Goal: Task Accomplishment & Management: Manage account settings

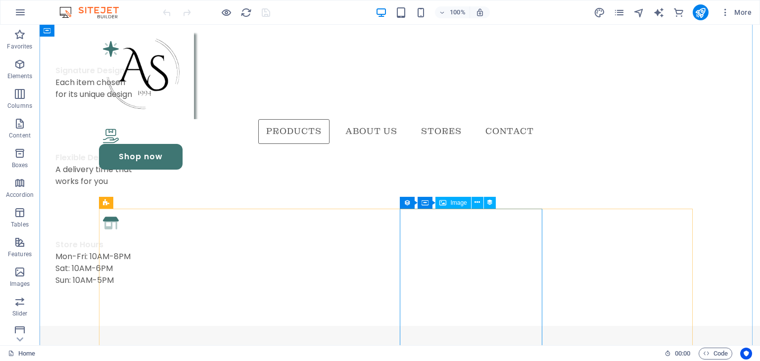
scroll to position [848, 0]
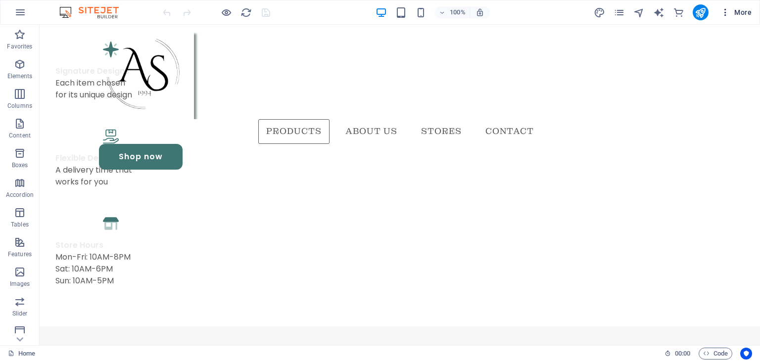
click at [738, 14] on span "More" at bounding box center [735, 12] width 31 height 10
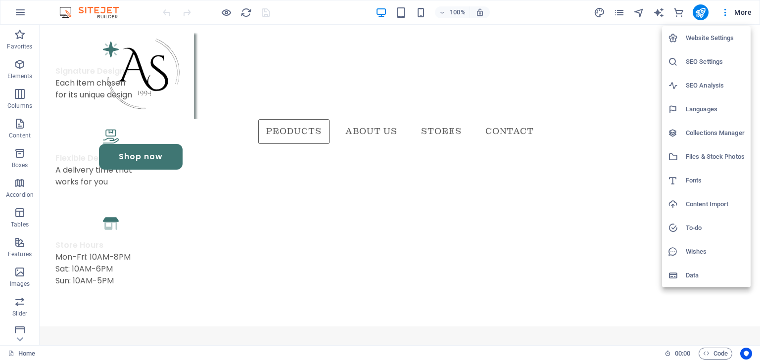
click at [724, 13] on div at bounding box center [380, 180] width 760 height 361
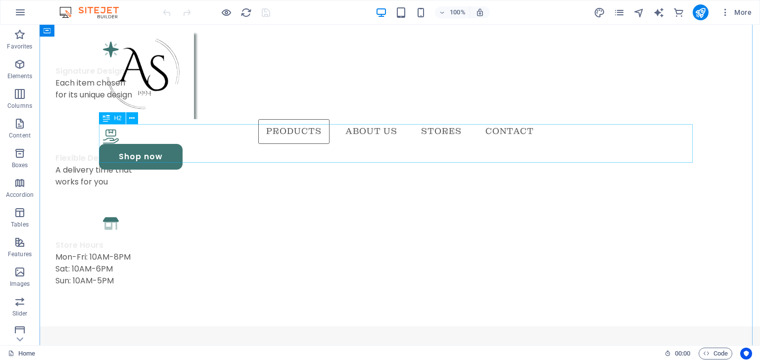
drag, startPoint x: 774, startPoint y: 25, endPoint x: 526, endPoint y: 134, distance: 270.7
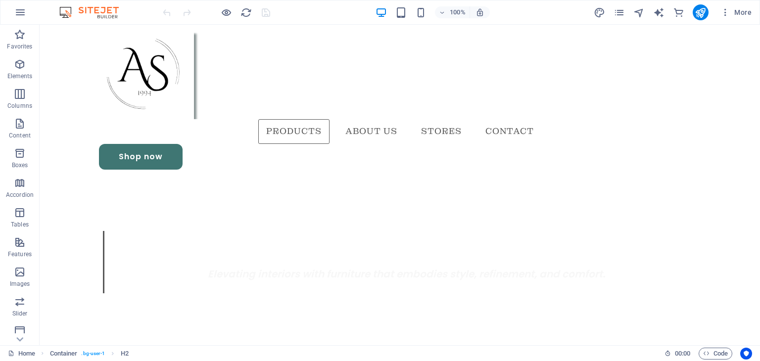
scroll to position [396, 0]
click at [742, 10] on span "More" at bounding box center [735, 12] width 31 height 10
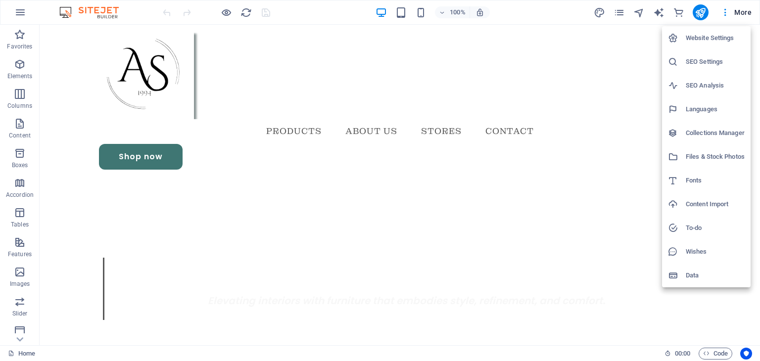
click at [705, 62] on h6 "SEO Settings" at bounding box center [715, 62] width 59 height 12
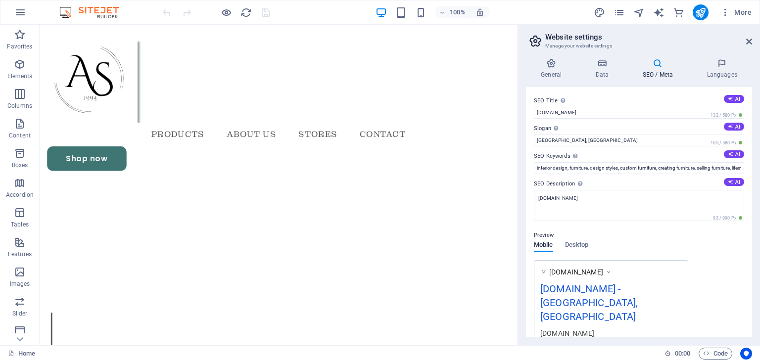
scroll to position [416, 0]
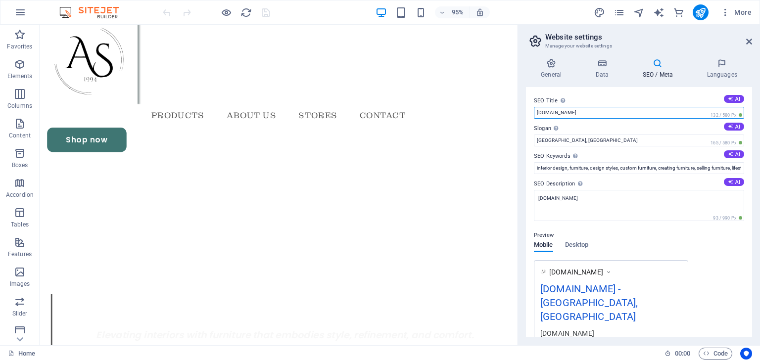
click at [572, 110] on input "[DOMAIN_NAME]" at bounding box center [639, 113] width 210 height 12
click at [554, 109] on input "AS Fur" at bounding box center [639, 113] width 210 height 12
paste input "furniture"
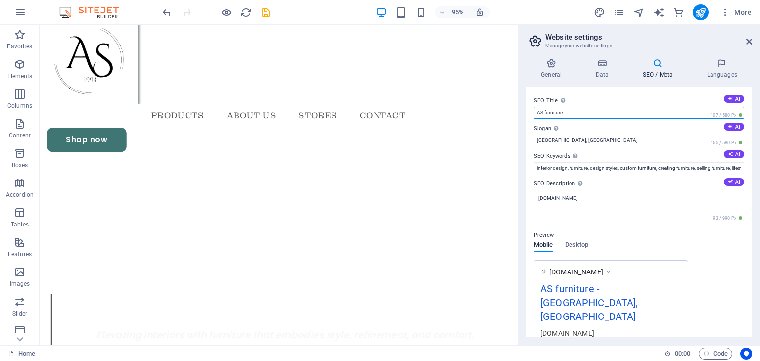
click at [546, 113] on input "AS furniture" at bounding box center [639, 113] width 210 height 12
click at [567, 114] on input "AS Furniture" at bounding box center [639, 113] width 210 height 12
type input "AS Furniture"
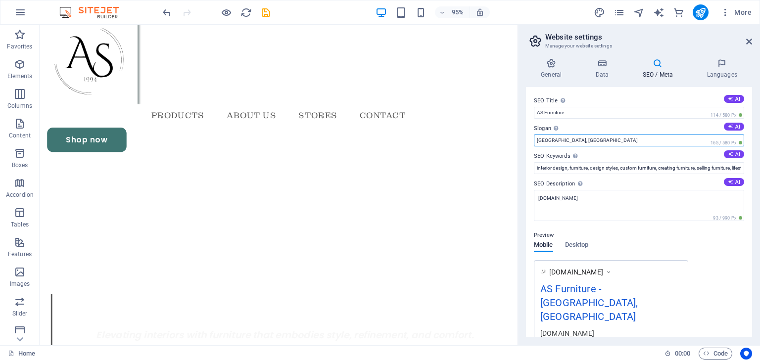
click at [604, 139] on input "[GEOGRAPHIC_DATA], [GEOGRAPHIC_DATA]" at bounding box center [639, 141] width 210 height 12
type input "S"
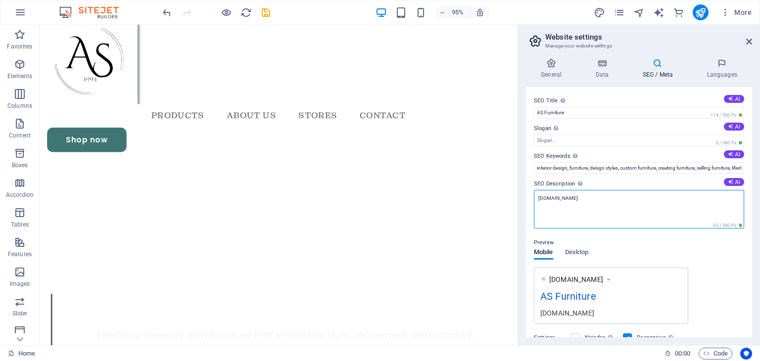
click at [575, 198] on textarea "[DOMAIN_NAME]" at bounding box center [639, 209] width 210 height 39
type textarea "[DOMAIN_NAME]"
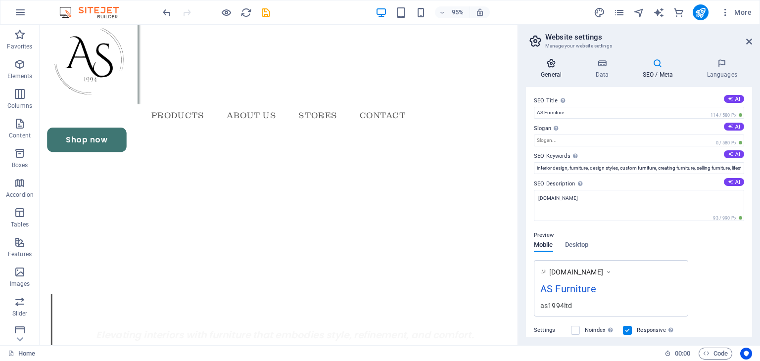
click at [551, 66] on icon at bounding box center [551, 63] width 50 height 10
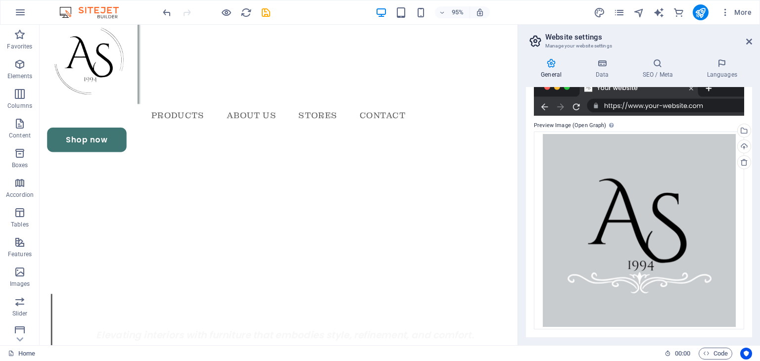
scroll to position [0, 0]
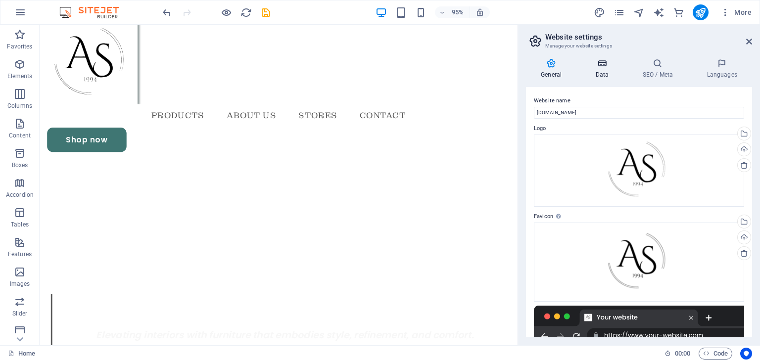
click at [600, 71] on h4 "Data" at bounding box center [603, 68] width 47 height 21
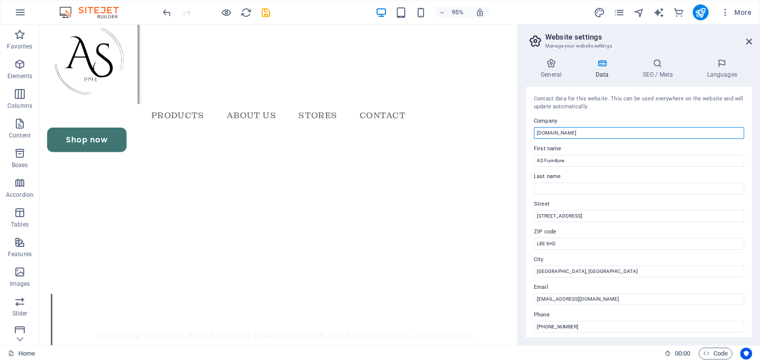
click at [568, 134] on input "[DOMAIN_NAME]" at bounding box center [639, 133] width 210 height 12
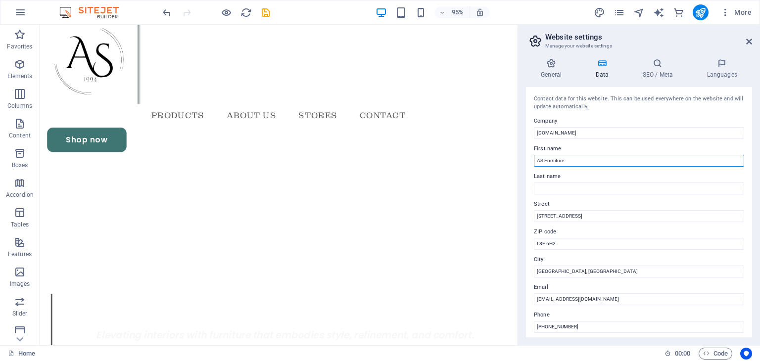
click at [552, 161] on input "AS Furniture" at bounding box center [639, 161] width 210 height 12
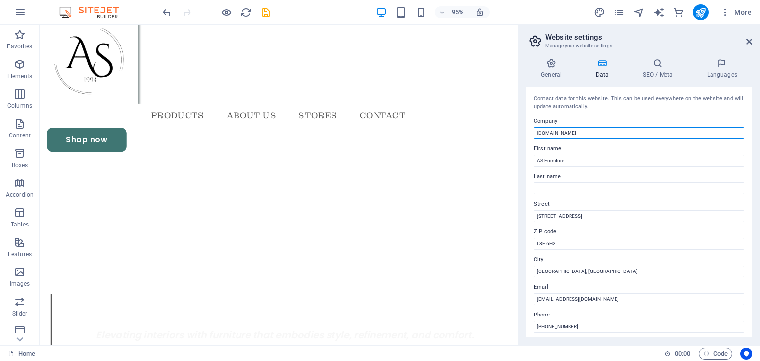
click at [566, 131] on input "[DOMAIN_NAME]" at bounding box center [639, 133] width 210 height 12
paste input "AS Furniture"
type input "AS Furniture"
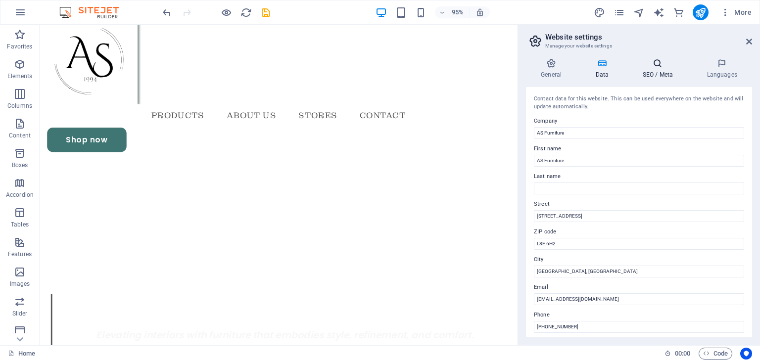
click at [654, 71] on h4 "SEO / Meta" at bounding box center [659, 68] width 64 height 21
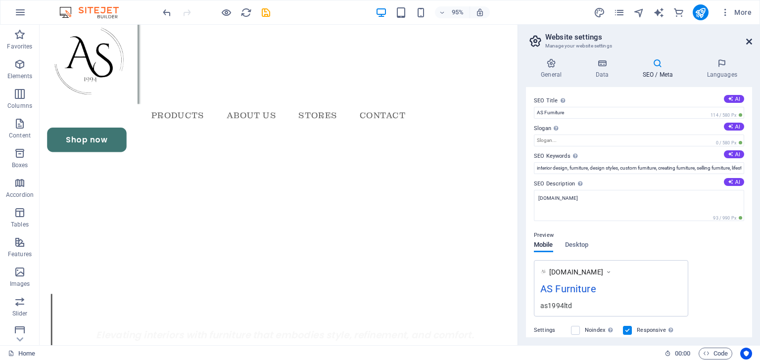
click at [747, 42] on icon at bounding box center [749, 42] width 6 height 8
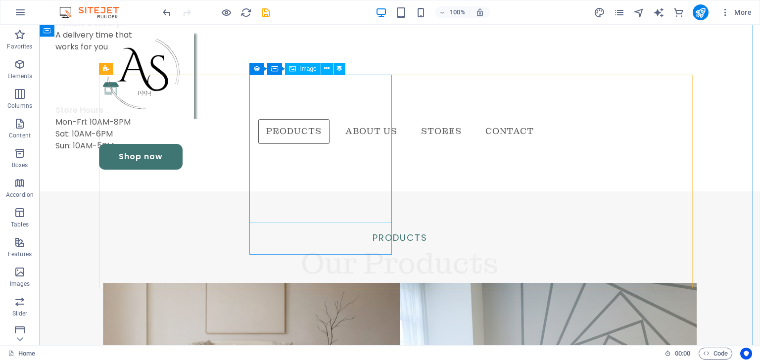
scroll to position [983, 0]
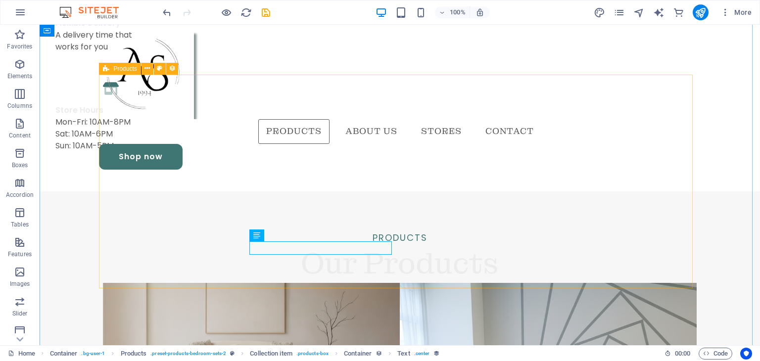
select select "createdAt_DESC"
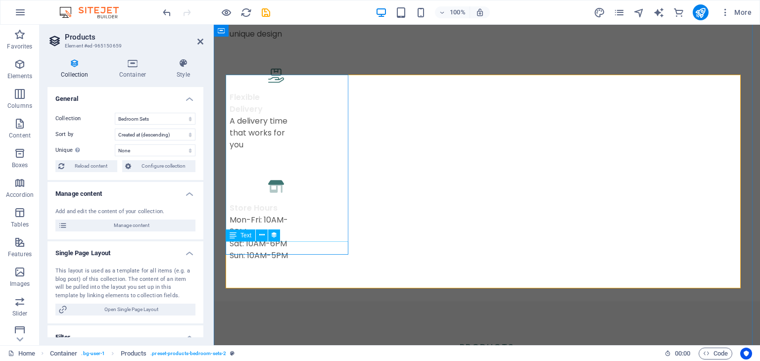
scroll to position [995, 0]
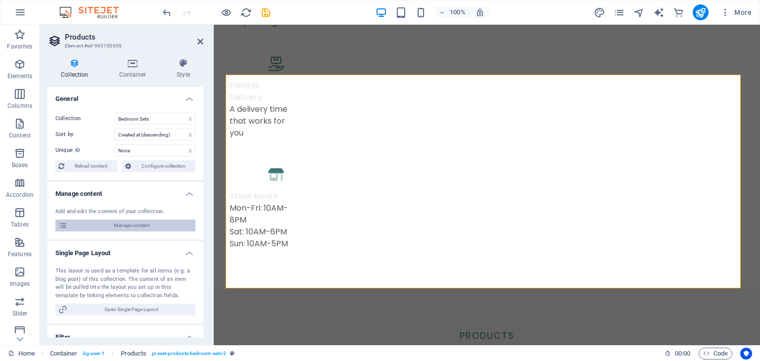
click at [143, 222] on span "Manage content" at bounding box center [131, 226] width 122 height 12
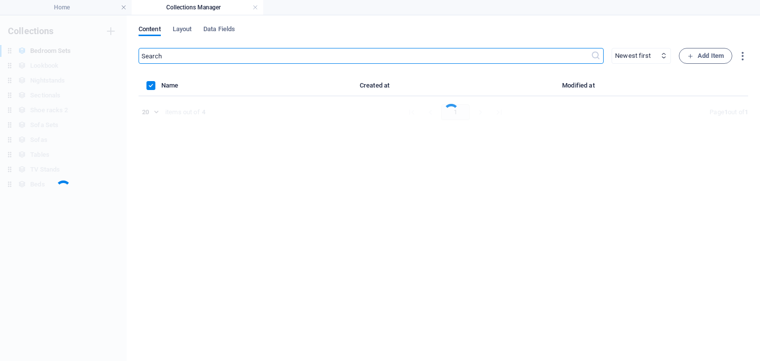
scroll to position [0, 0]
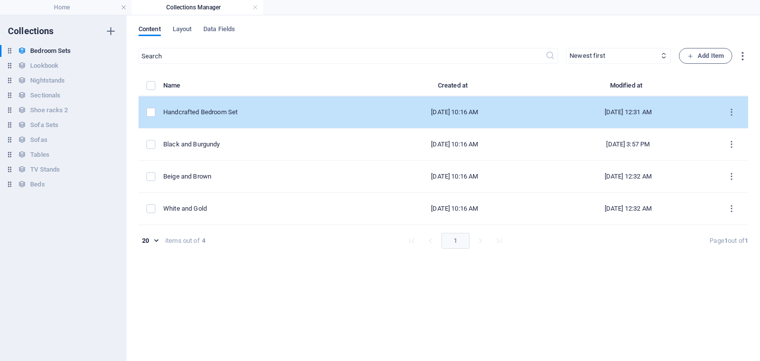
click at [259, 114] on div "Handcrafted Bedroom Set" at bounding box center [261, 112] width 197 height 9
select select "In stock"
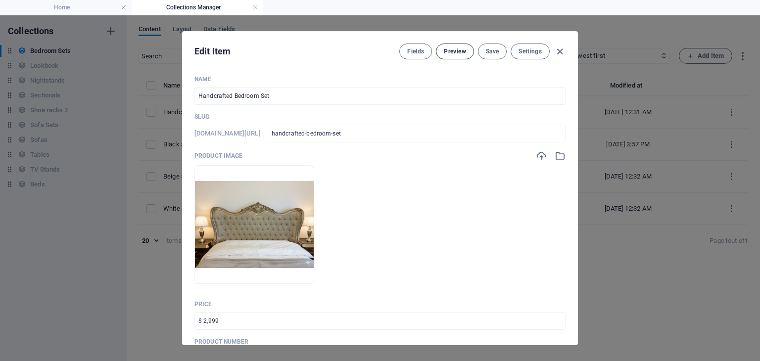
click at [452, 49] on span "Preview" at bounding box center [455, 51] width 22 height 8
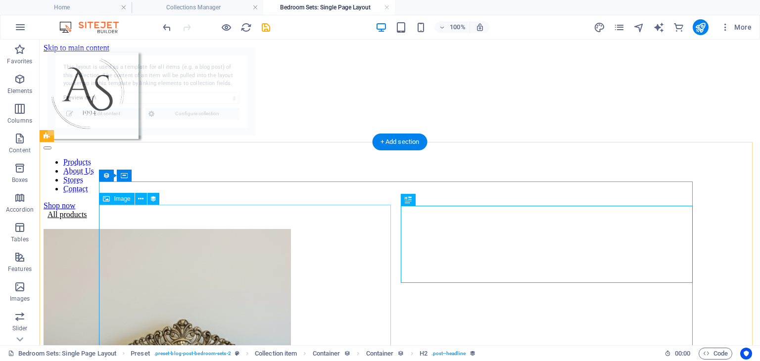
select select "68d15a2d3f21e0220405291a"
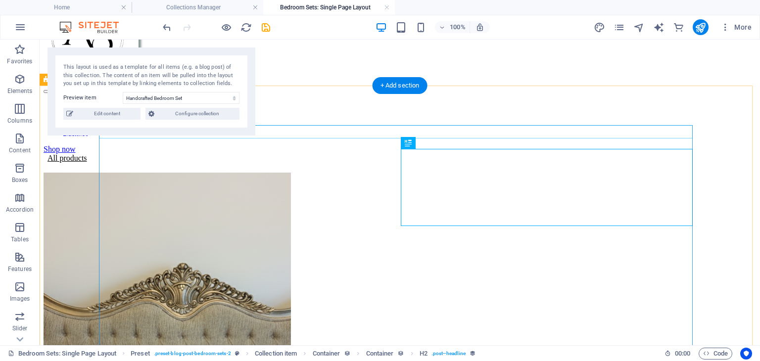
scroll to position [40, 0]
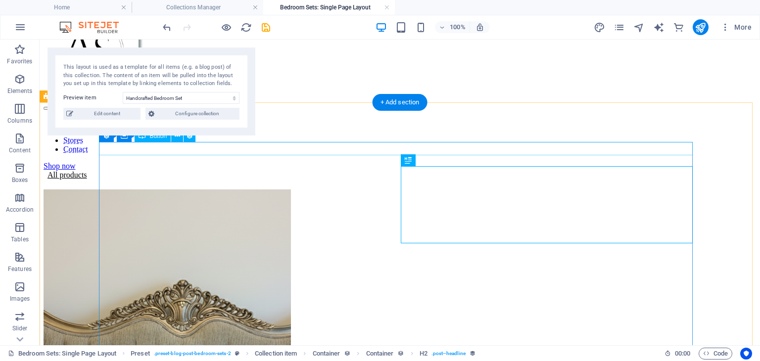
click at [218, 171] on div "All products" at bounding box center [400, 175] width 712 height 9
select select
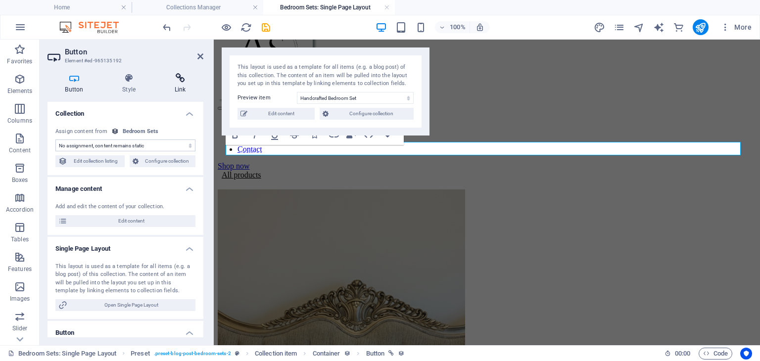
click at [184, 83] on icon at bounding box center [180, 78] width 47 height 10
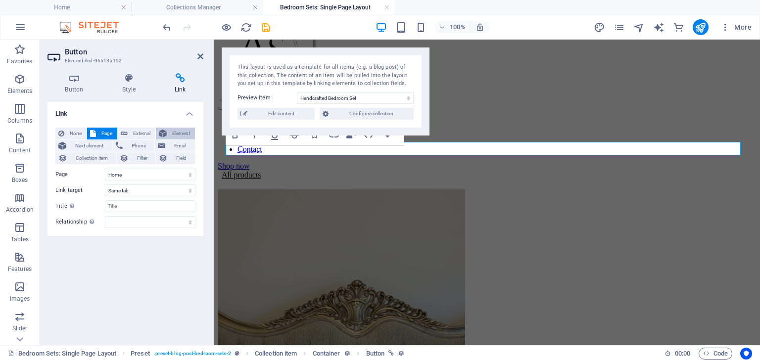
click at [167, 134] on button "Element" at bounding box center [175, 134] width 39 height 12
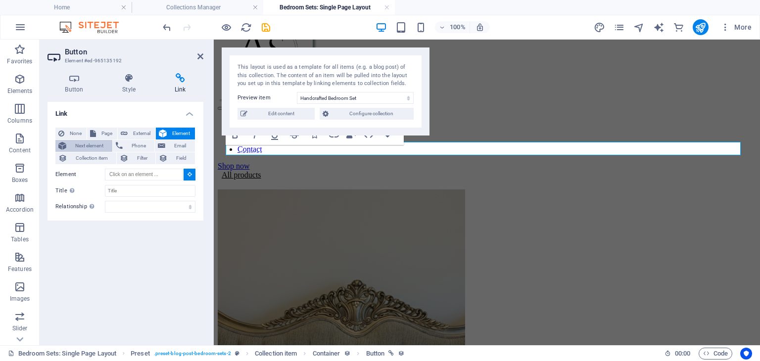
click at [98, 144] on span "Next element" at bounding box center [89, 146] width 40 height 12
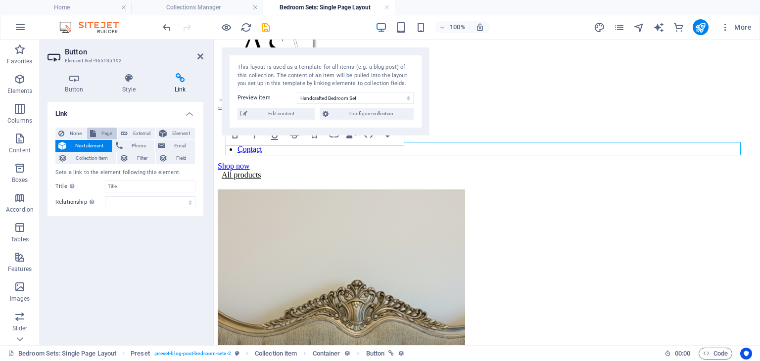
click at [107, 134] on span "Page" at bounding box center [106, 134] width 15 height 12
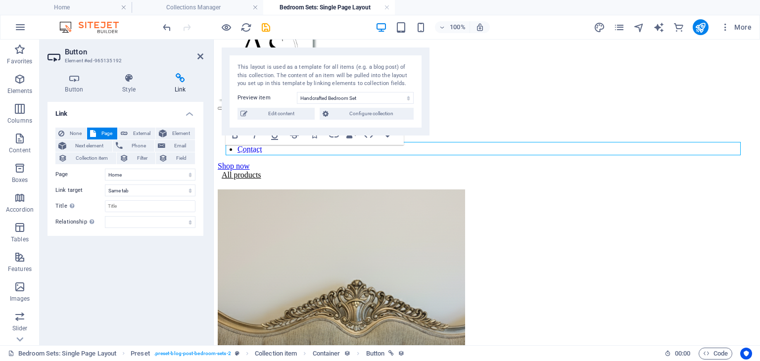
click at [203, 58] on aside "Button Element #ed-965135192 Button Style Link Collection No assignment, conten…" at bounding box center [127, 193] width 174 height 306
click at [200, 56] on icon at bounding box center [200, 56] width 6 height 8
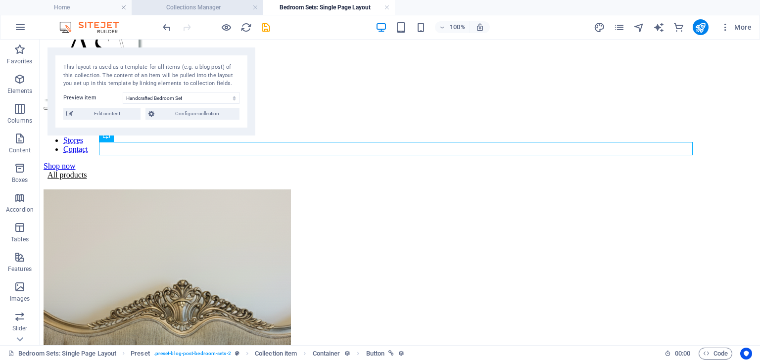
click at [192, 3] on h4 "Collections Manager" at bounding box center [198, 7] width 132 height 11
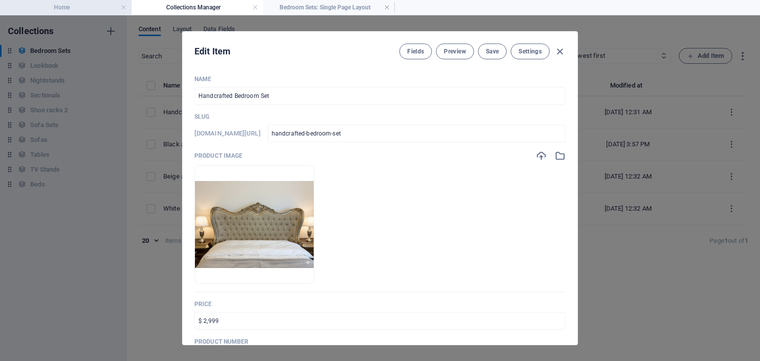
click at [93, 7] on h4 "Home" at bounding box center [66, 7] width 132 height 11
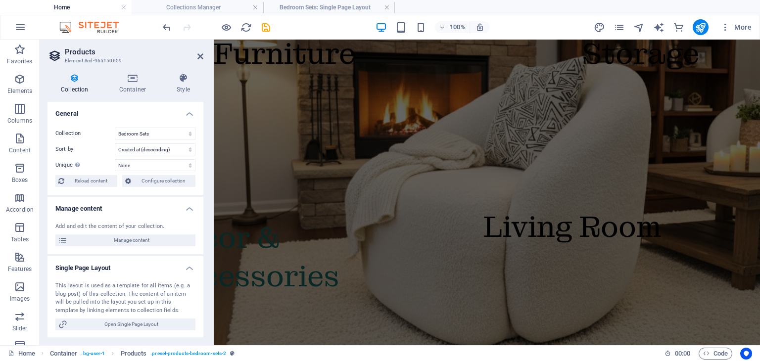
scroll to position [1051, 0]
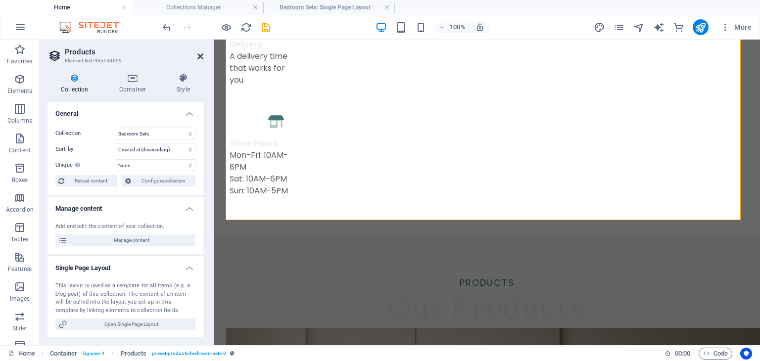
click at [200, 56] on icon at bounding box center [200, 56] width 6 height 8
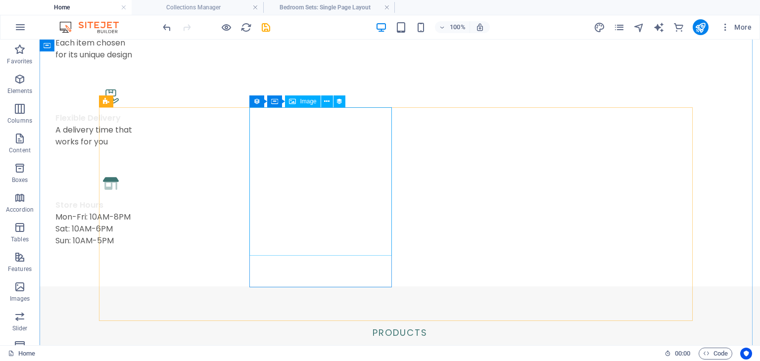
scroll to position [942, 0]
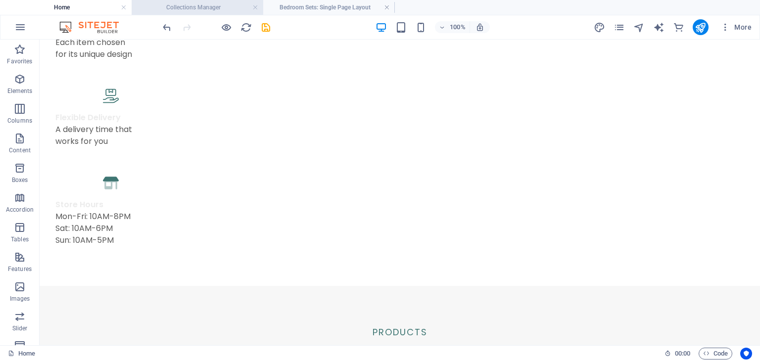
click at [226, 4] on h4 "Collections Manager" at bounding box center [198, 7] width 132 height 11
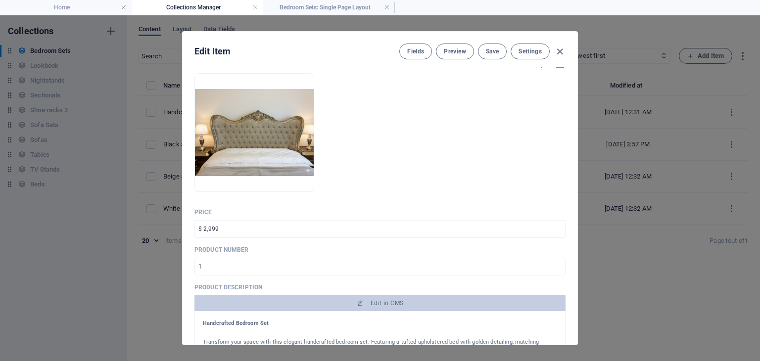
scroll to position [0, 0]
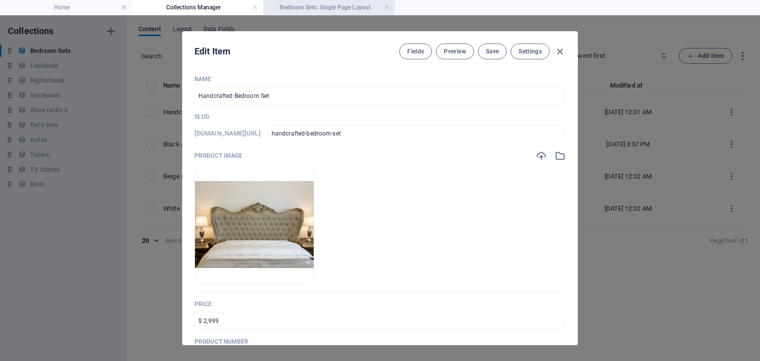
click at [340, 10] on h4 "Bedroom Sets: Single Page Layout" at bounding box center [329, 7] width 132 height 11
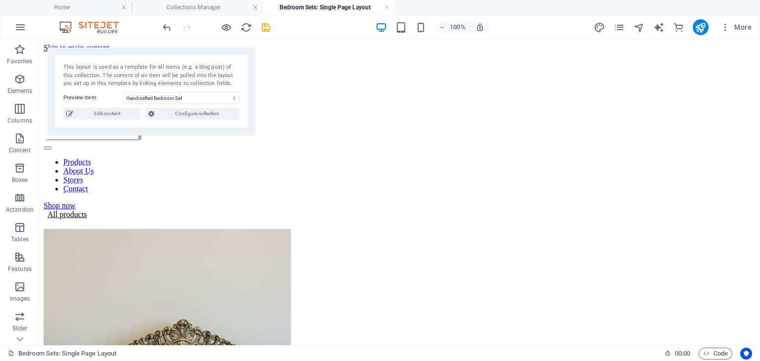
scroll to position [40, 0]
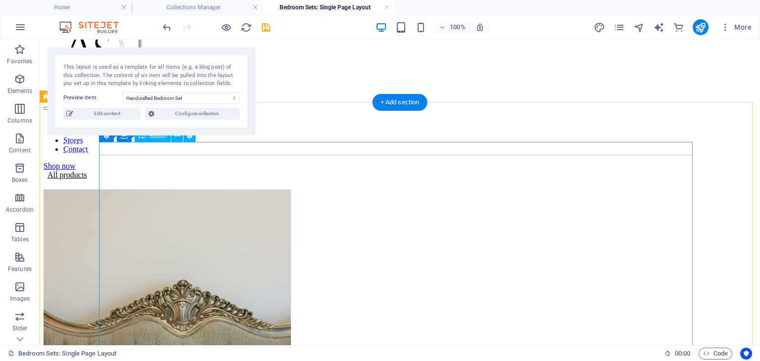
click at [160, 171] on div "All products" at bounding box center [400, 175] width 712 height 9
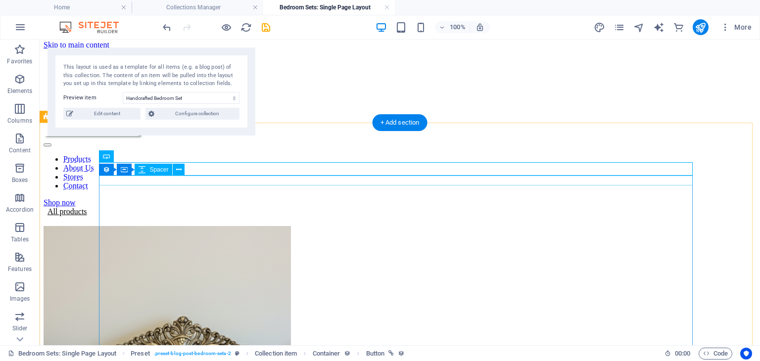
scroll to position [0, 0]
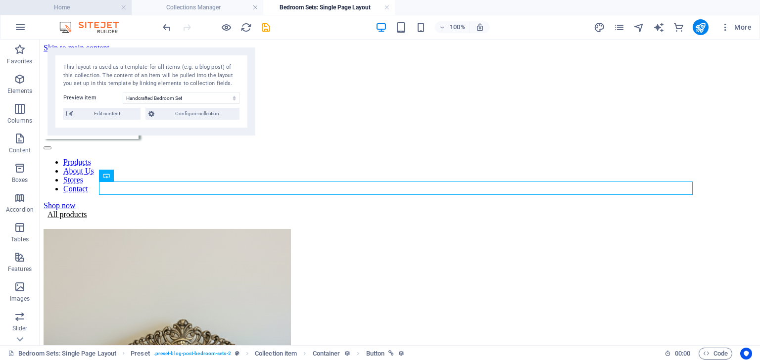
click at [85, 4] on h4 "Home" at bounding box center [66, 7] width 132 height 11
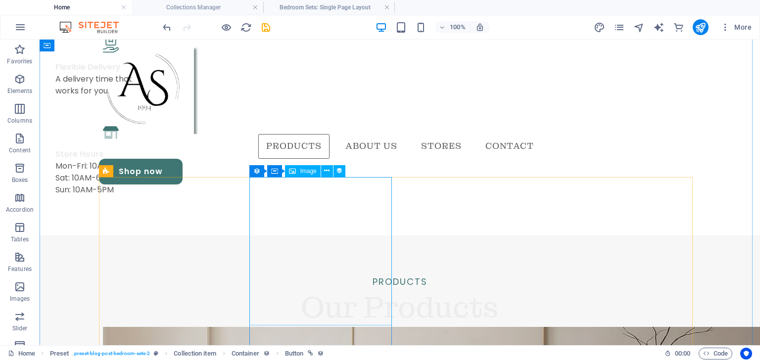
scroll to position [867, 0]
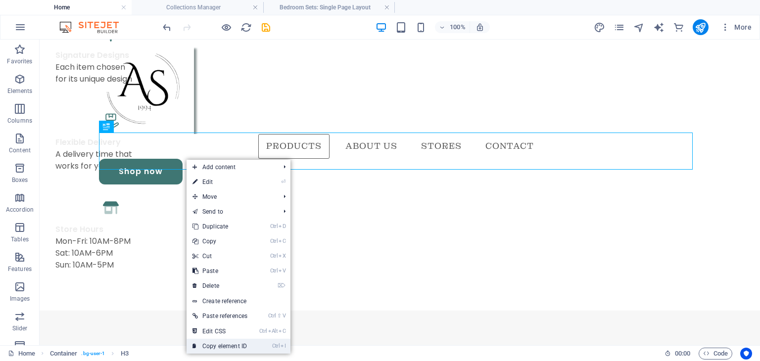
click at [234, 347] on link "Ctrl I Copy element ID" at bounding box center [220, 346] width 67 height 15
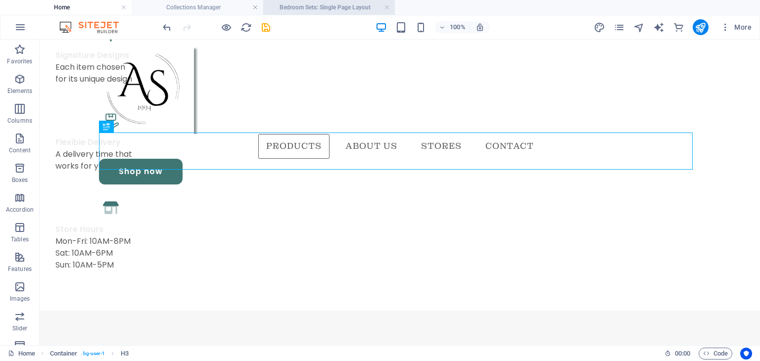
click at [300, 5] on h4 "Bedroom Sets: Single Page Layout" at bounding box center [329, 7] width 132 height 11
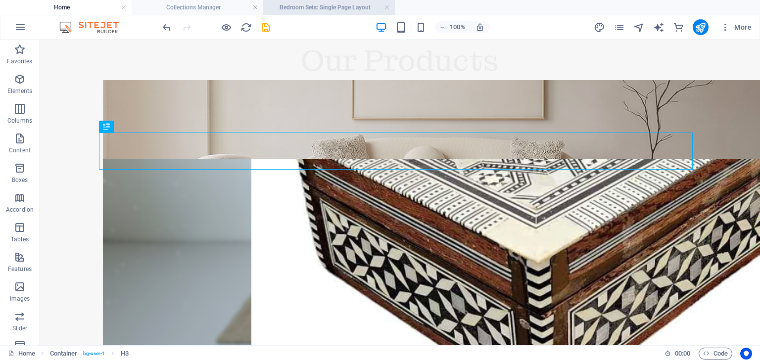
scroll to position [0, 0]
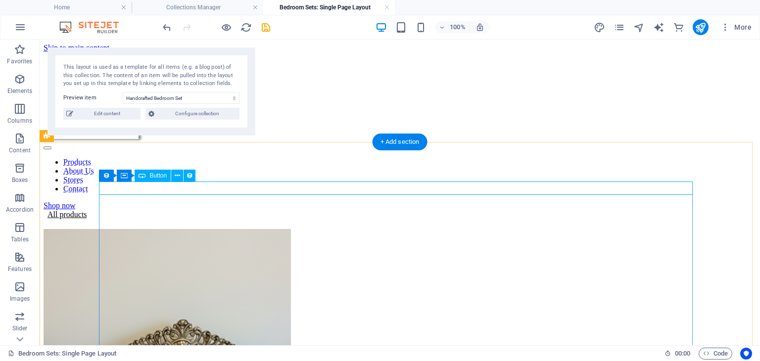
click at [133, 210] on div "All products" at bounding box center [400, 214] width 712 height 9
click at [177, 174] on icon at bounding box center [177, 176] width 5 height 10
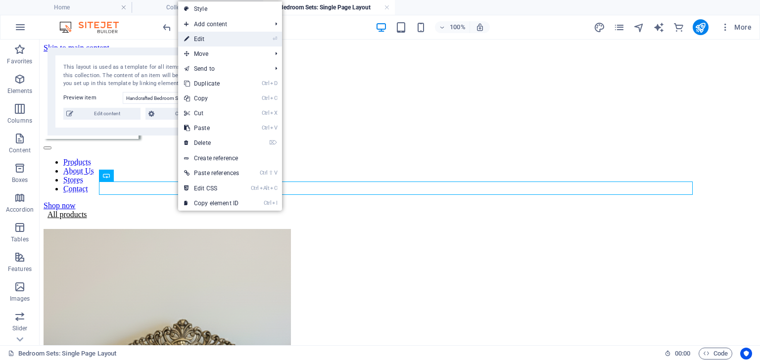
click at [221, 36] on link "⏎ Edit" at bounding box center [211, 39] width 67 height 15
select select
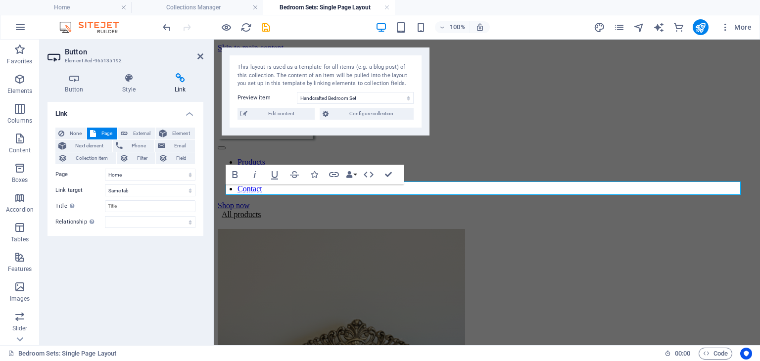
click at [178, 85] on h4 "Link" at bounding box center [180, 83] width 47 height 21
click at [162, 132] on icon at bounding box center [163, 134] width 8 height 12
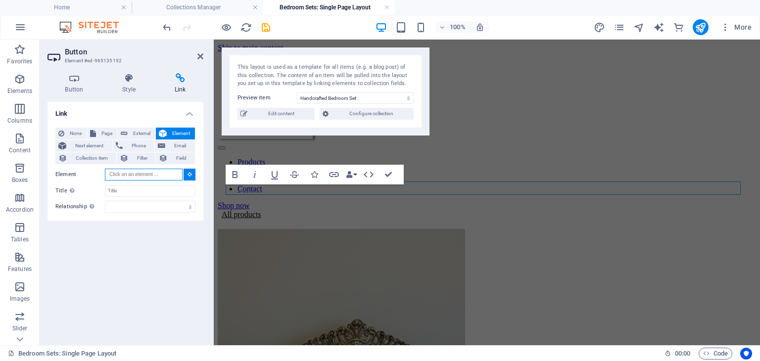
paste input "#ed-804986488"
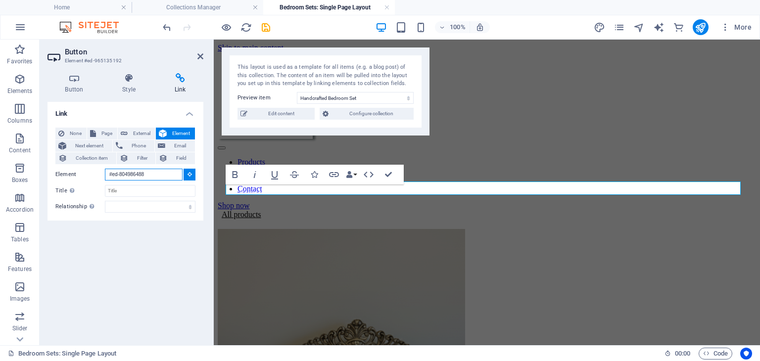
type input "#ed-804986488"
click at [147, 255] on div "Link None Page External Element Next element Phone Email Collection item Filter…" at bounding box center [125, 219] width 156 height 235
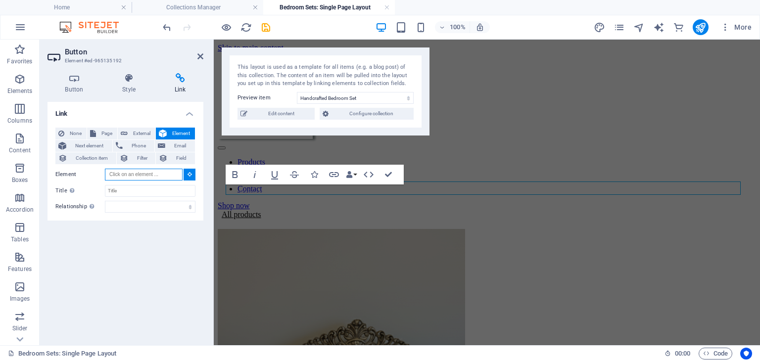
click at [133, 173] on input "Element" at bounding box center [144, 175] width 78 height 12
paste input "#ed-804986488"
click at [119, 175] on input "#ed-804986488" at bounding box center [144, 175] width 78 height 12
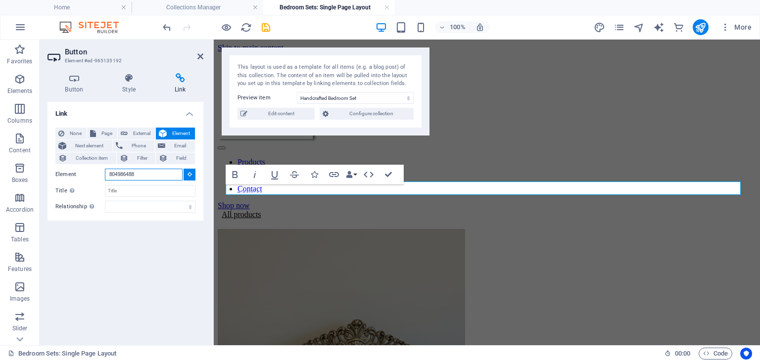
type input "804986488"
click at [144, 234] on div "Link None Page External Element Next element Phone Email Collection item Filter…" at bounding box center [125, 219] width 156 height 235
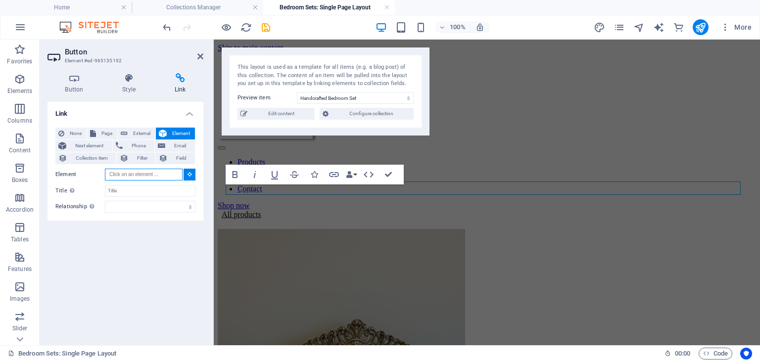
click at [158, 177] on input "Element" at bounding box center [144, 175] width 78 height 12
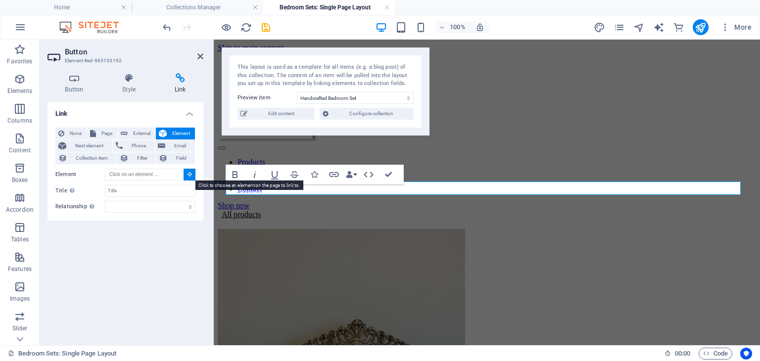
click at [186, 173] on button at bounding box center [190, 175] width 12 height 12
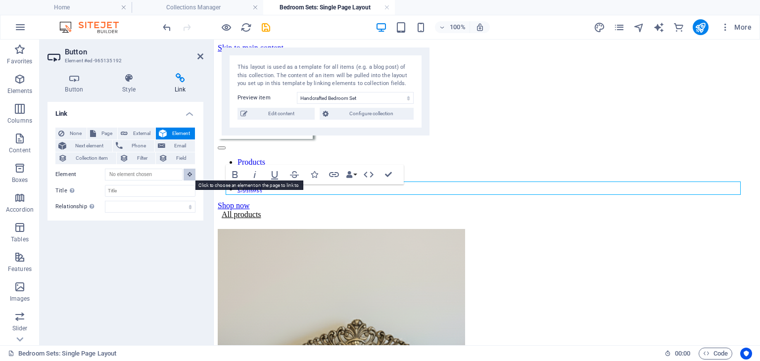
click at [192, 177] on button at bounding box center [190, 175] width 12 height 12
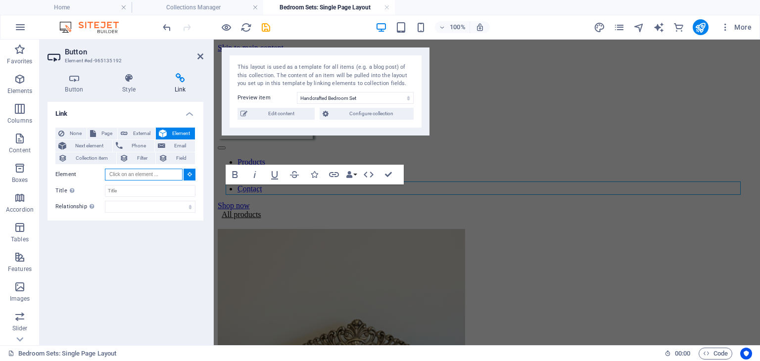
click at [158, 177] on input "Element" at bounding box center [144, 175] width 78 height 12
paste input "<div class="ed-element ed-spacer" id="ed-965601601"><div style="height: 10px;" …"
type input "<div class="ed-element ed-spacer" id="ed-965601601"><div style="height: 10px;" …"
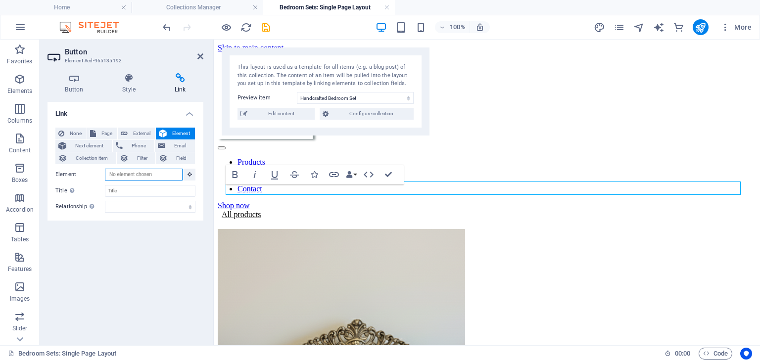
paste input "<div class="ed-element ed-spacer" id="ed-965601601"><div style="height: 10px;" …"
type input "<div class="ed-element ed-spacer" id="ed-965601601"><div style="height: 10px;" …"
paste input "<div class="ed-element ed-spacer" id="ed-965601601"><div style="height: 10px;" …"
type input "<div class="ed-element ed-spacer" id="ed-965601601"><div style="height: 10px;" …"
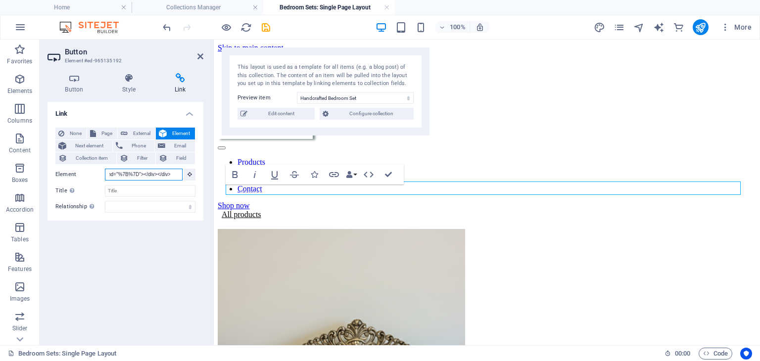
paste input "text"
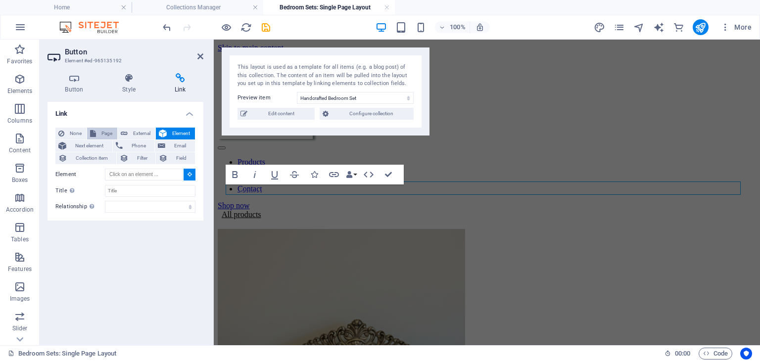
click at [101, 134] on span "Page" at bounding box center [106, 134] width 15 height 12
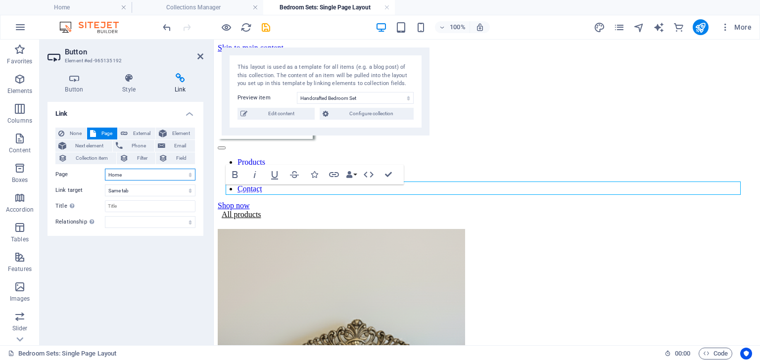
click at [127, 178] on select "Home Contact Privacy Legal Notice" at bounding box center [150, 175] width 91 height 12
click at [127, 175] on select "Home Contact Privacy Legal Notice" at bounding box center [150, 175] width 91 height 12
click at [140, 133] on span "External" at bounding box center [142, 134] width 22 height 12
select select "blank"
click at [144, 174] on input "/15232392" at bounding box center [150, 175] width 91 height 12
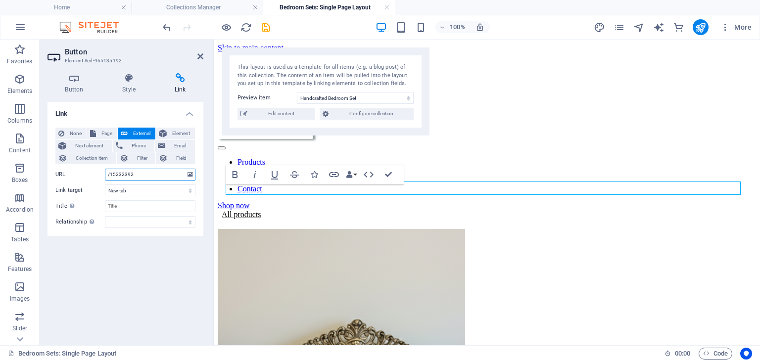
click at [144, 174] on input "/15232392" at bounding box center [150, 175] width 91 height 12
paste input "<div class="ed-element ed-spacer" id="ed-965601601"><div style="height: 10px;" …"
type input "<div class="ed-element ed-spacer" id="ed-965601601"><div style="height: 10px;" …"
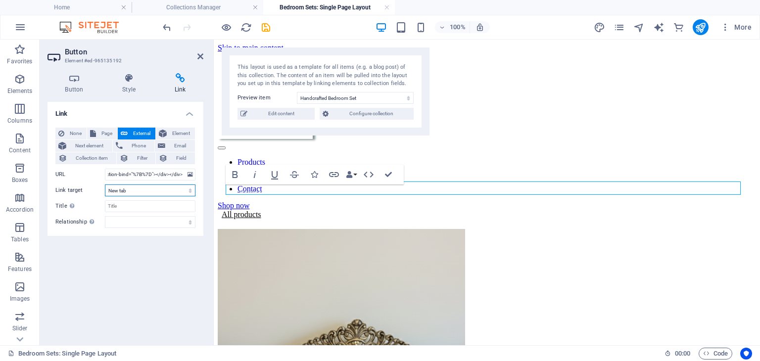
scroll to position [0, 0]
click at [139, 189] on select "New tab Same tab Overlay" at bounding box center [150, 191] width 91 height 12
select select
click at [105, 185] on select "New tab Same tab Overlay" at bounding box center [150, 191] width 91 height 12
click at [97, 142] on span "Next element" at bounding box center [89, 146] width 40 height 12
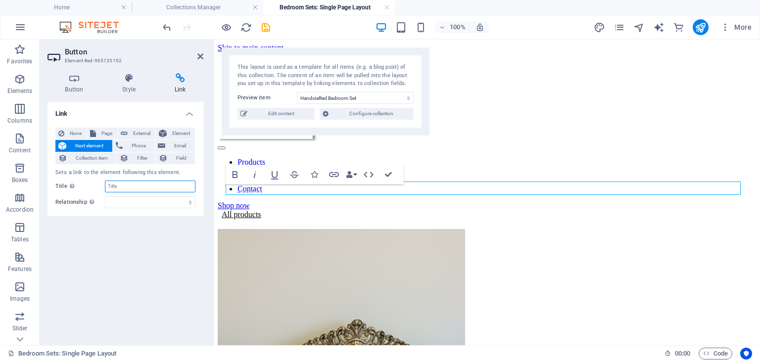
click at [129, 185] on input "Title Additional link description, should not be the same as the link text. The…" at bounding box center [150, 187] width 91 height 12
paste input "<div class="ed-element ed-spacer" id="ed-965601601"><div style="height: 10px;" …"
type input "<div class="ed-element ed-spacer" id="ed-965601601"><div style="height: 10px;" …"
click at [140, 190] on input "Title Additional link description, should not be the same as the link text. The…" at bounding box center [150, 187] width 91 height 12
click at [135, 272] on div "Link None Page External Element Next element Phone Email Collection item Filter…" at bounding box center [125, 219] width 156 height 235
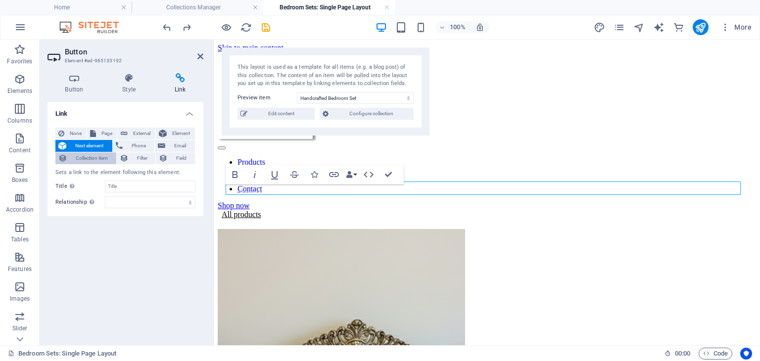
click at [82, 160] on span "Collection item" at bounding box center [91, 158] width 43 height 12
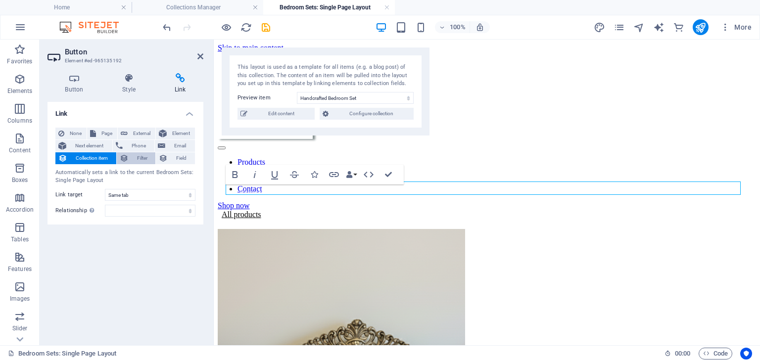
click at [130, 157] on button "Filter" at bounding box center [136, 158] width 39 height 12
click at [89, 162] on span "Collection item" at bounding box center [91, 158] width 43 height 12
click at [127, 194] on select "New tab Same tab Overlay" at bounding box center [150, 195] width 91 height 12
click at [200, 54] on icon at bounding box center [200, 56] width 6 height 8
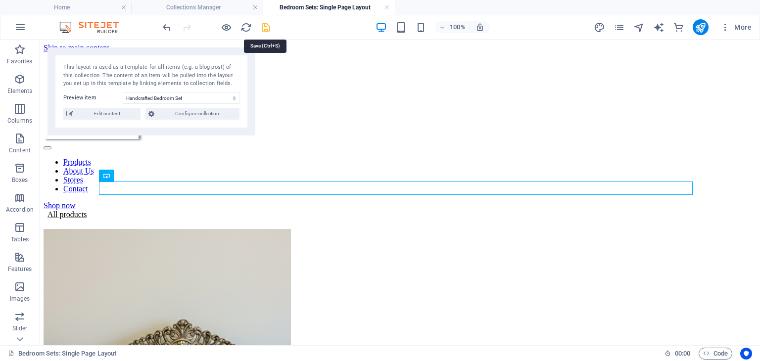
click at [269, 29] on icon "save" at bounding box center [265, 27] width 11 height 11
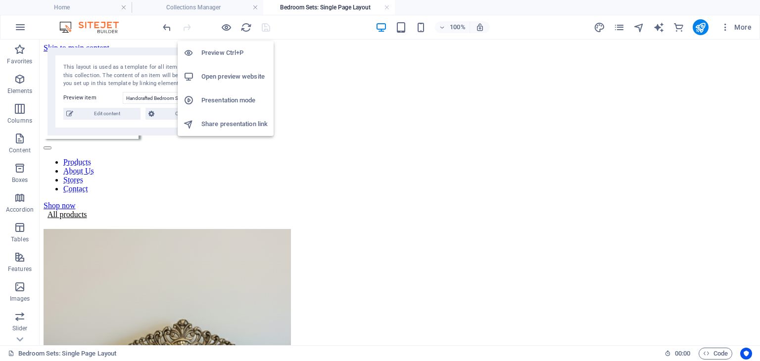
click at [234, 74] on h6 "Open preview website" at bounding box center [234, 77] width 66 height 12
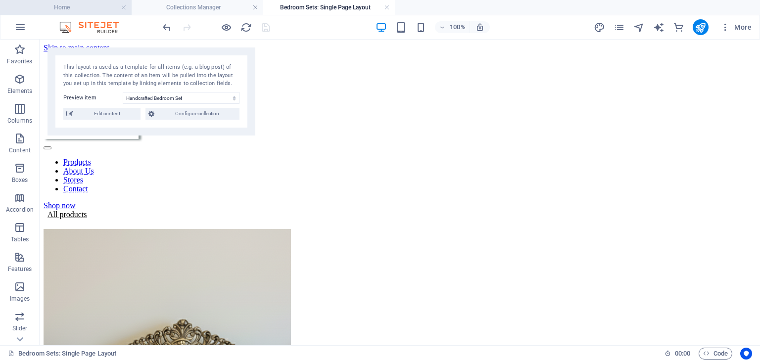
click at [94, 8] on h4 "Home" at bounding box center [66, 7] width 132 height 11
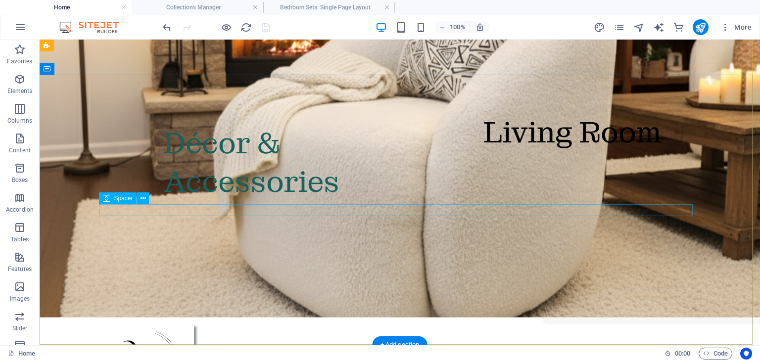
scroll to position [51, 0]
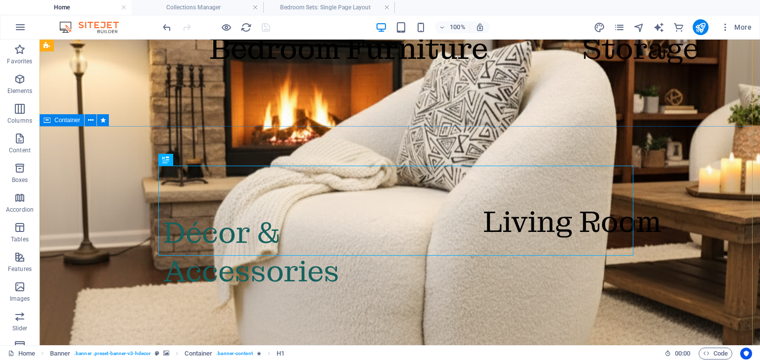
scroll to position [3, 0]
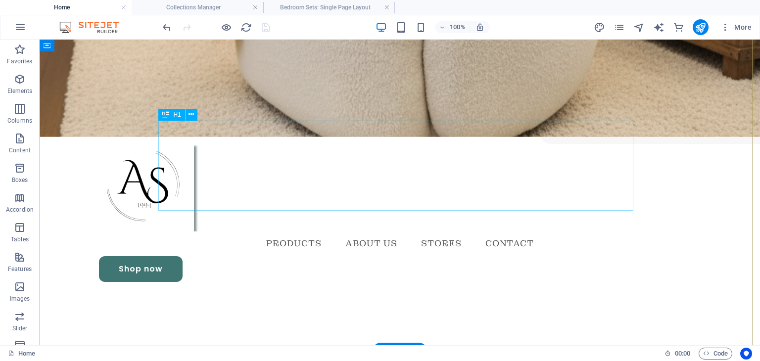
scroll to position [0, 0]
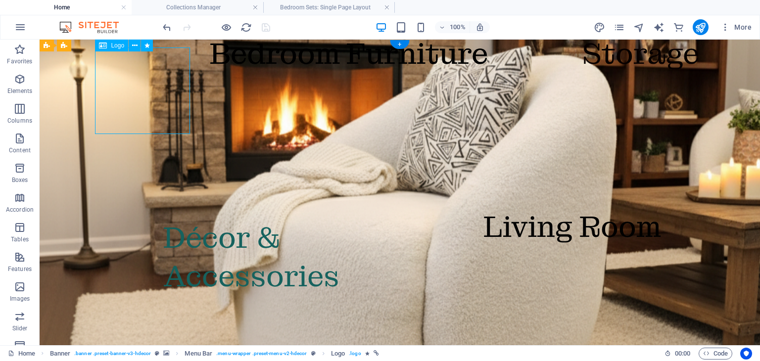
select select "px"
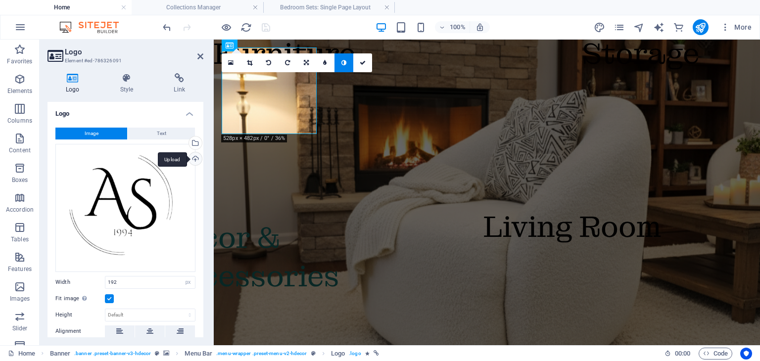
click at [193, 157] on div "Upload" at bounding box center [194, 159] width 15 height 15
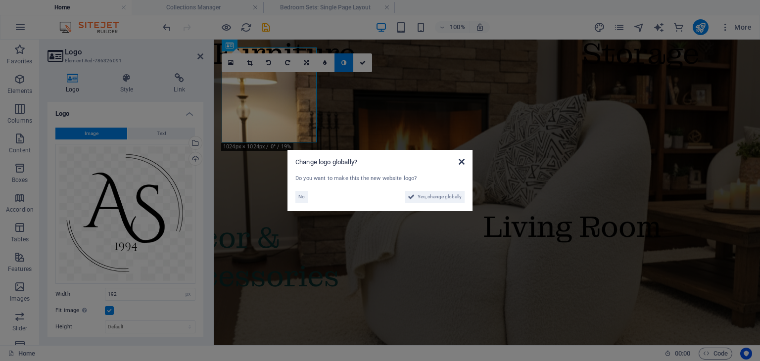
click at [462, 160] on icon at bounding box center [462, 162] width 6 height 8
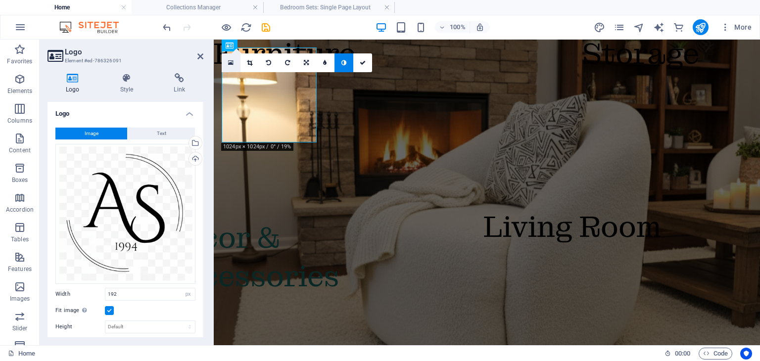
click at [232, 63] on icon at bounding box center [230, 62] width 5 height 7
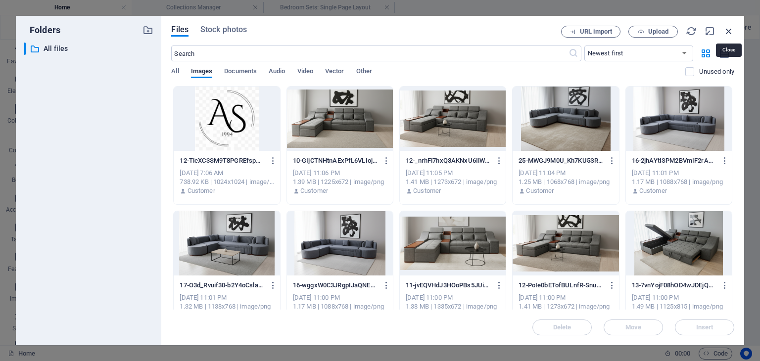
click at [725, 31] on icon "button" at bounding box center [728, 31] width 11 height 11
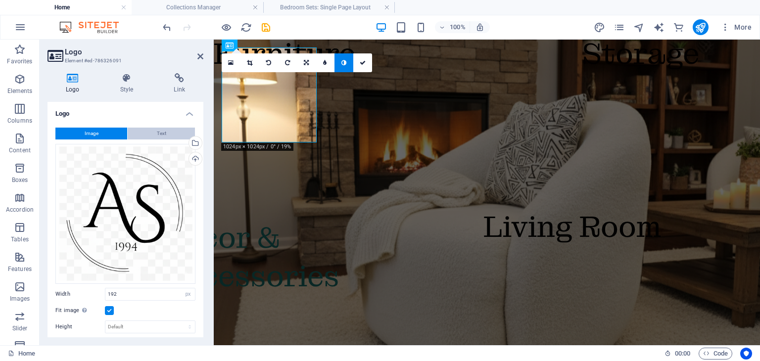
click at [160, 135] on span "Text" at bounding box center [161, 134] width 9 height 12
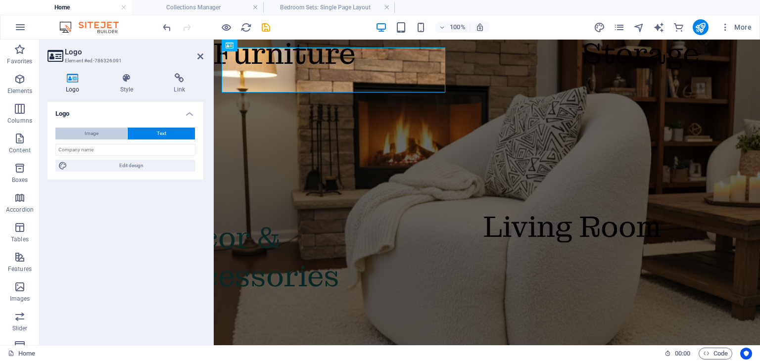
click at [108, 131] on button "Image" at bounding box center [91, 134] width 72 height 12
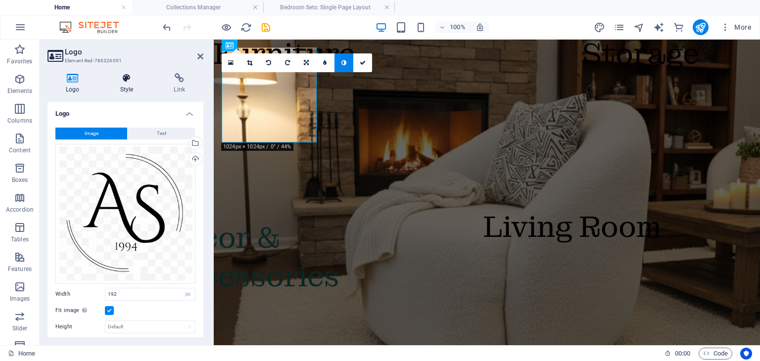
click at [123, 84] on h4 "Style" at bounding box center [129, 83] width 54 height 21
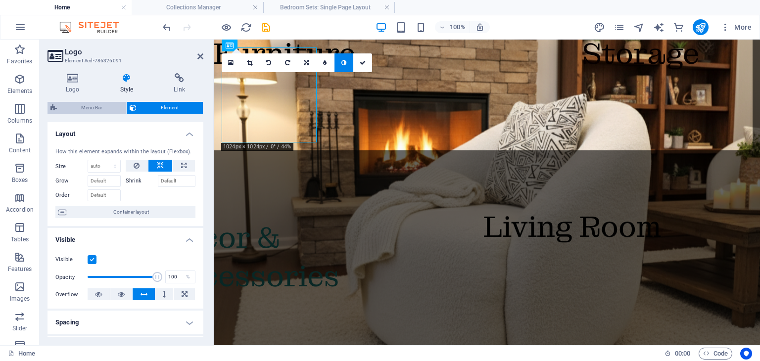
click at [81, 102] on span "Menu Bar" at bounding box center [91, 108] width 63 height 12
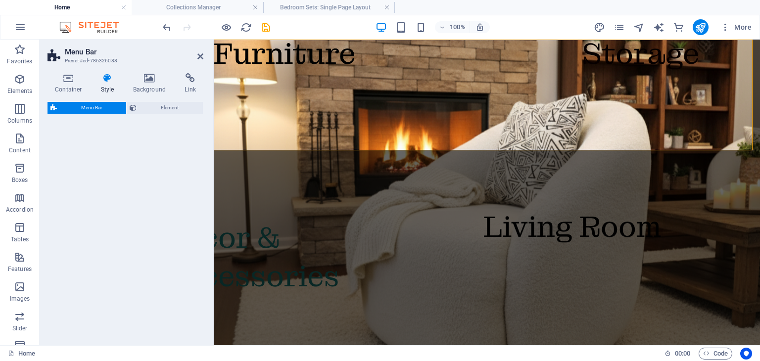
select select "rem"
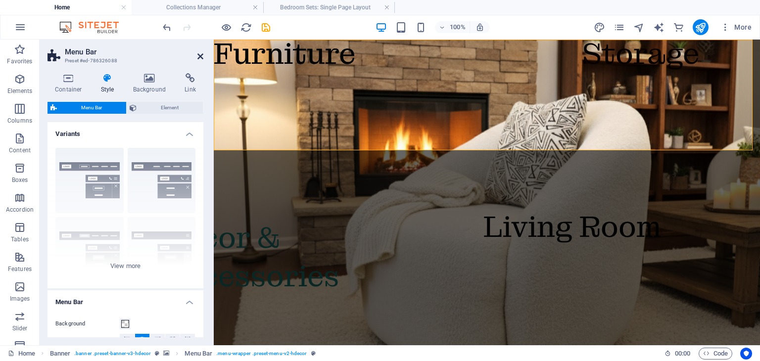
click at [200, 56] on icon at bounding box center [200, 56] width 6 height 8
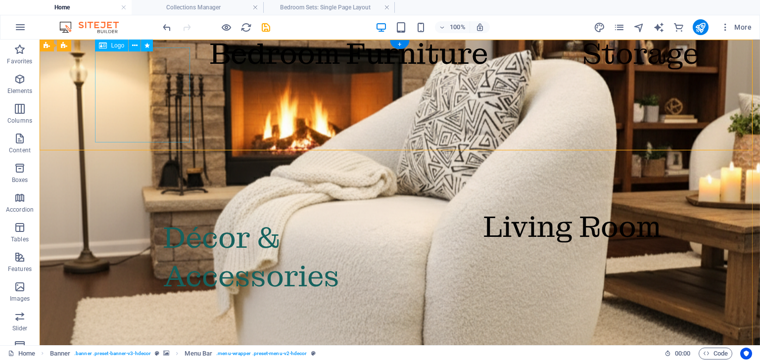
click at [134, 47] on icon at bounding box center [134, 46] width 5 height 10
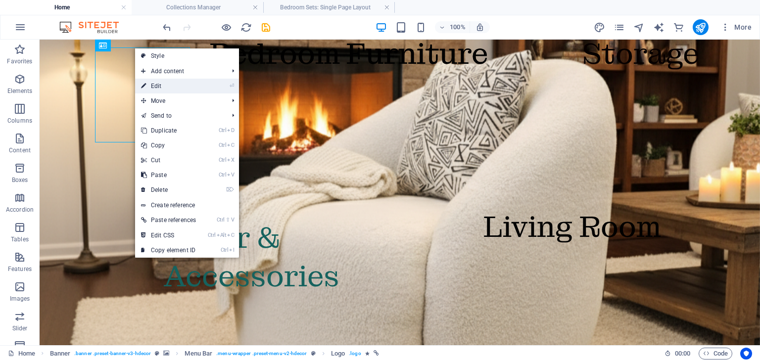
click at [170, 84] on link "⏎ Edit" at bounding box center [168, 86] width 67 height 15
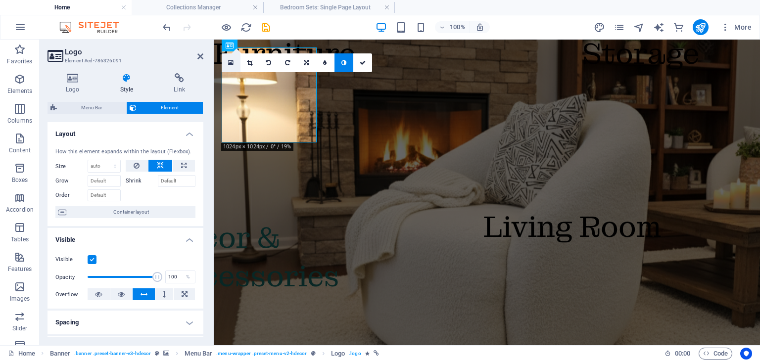
click at [231, 65] on icon at bounding box center [230, 62] width 5 height 7
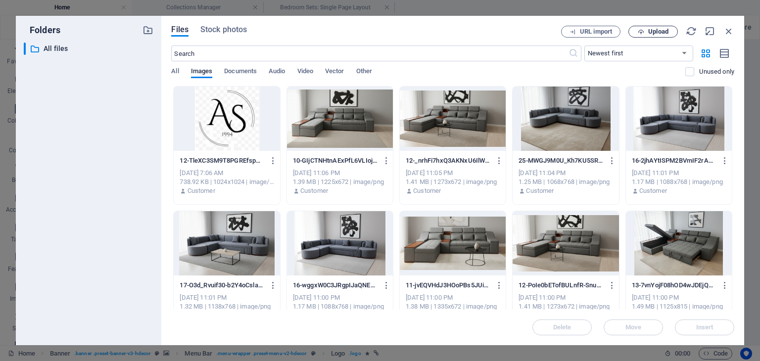
click at [659, 33] on span "Upload" at bounding box center [658, 32] width 20 height 6
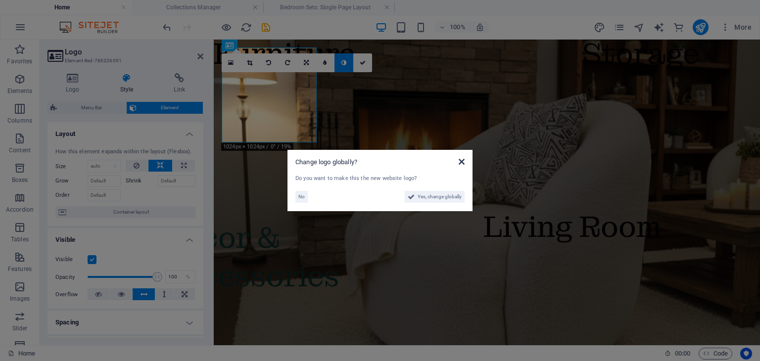
click at [462, 160] on icon at bounding box center [462, 162] width 6 height 8
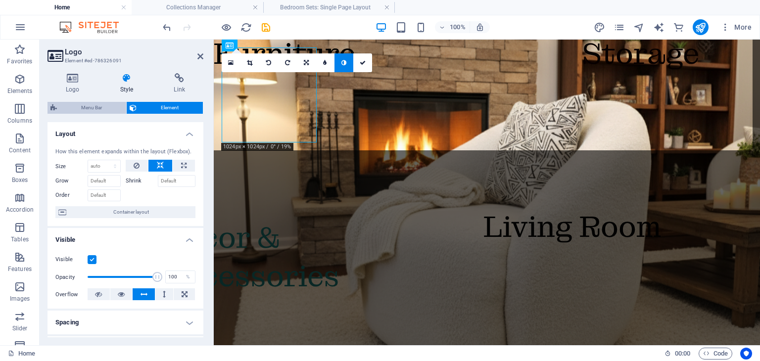
click at [100, 109] on span "Menu Bar" at bounding box center [91, 108] width 63 height 12
select select "rem"
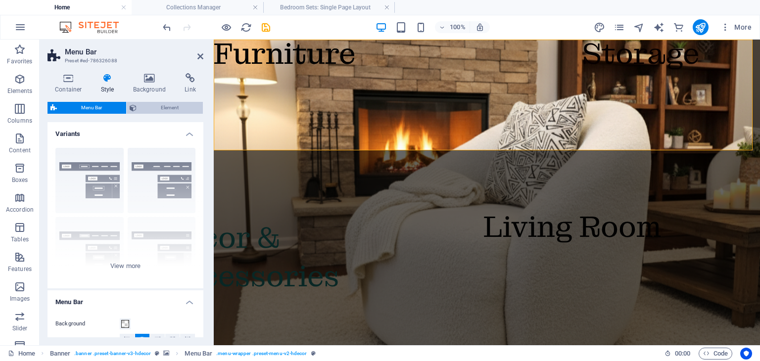
click at [155, 104] on span "Element" at bounding box center [170, 108] width 60 height 12
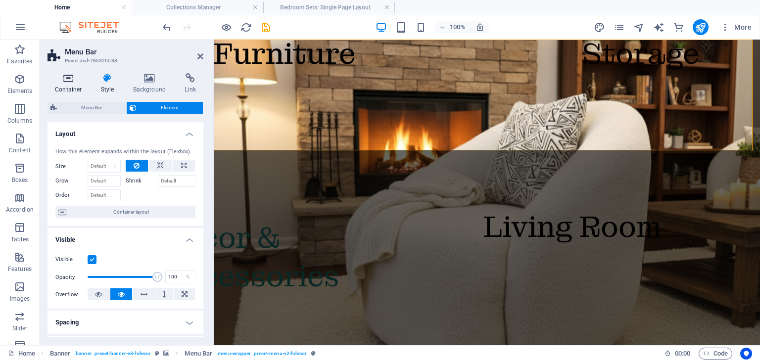
click at [75, 83] on h4 "Container" at bounding box center [70, 83] width 46 height 21
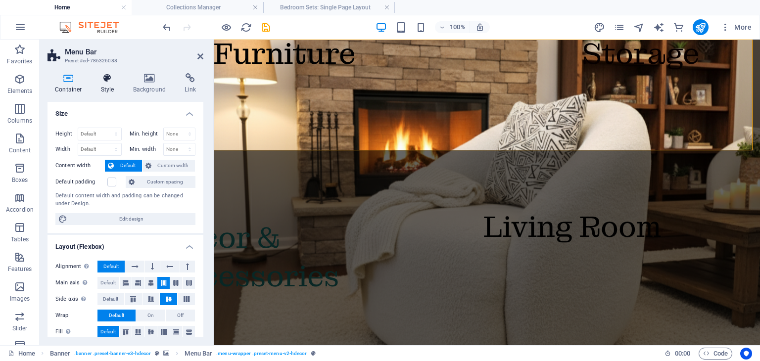
click at [105, 81] on icon at bounding box center [108, 78] width 28 height 10
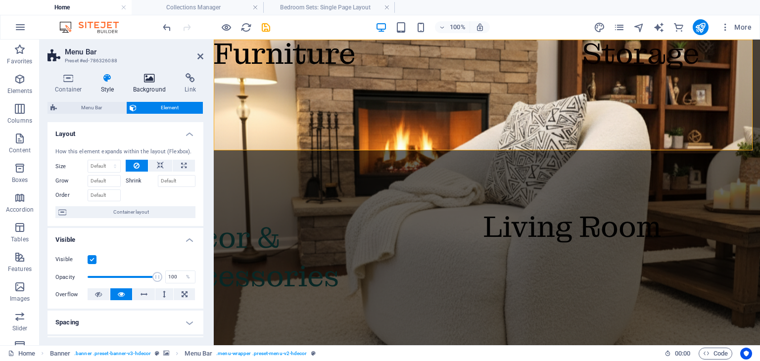
click at [148, 78] on icon at bounding box center [150, 78] width 48 height 10
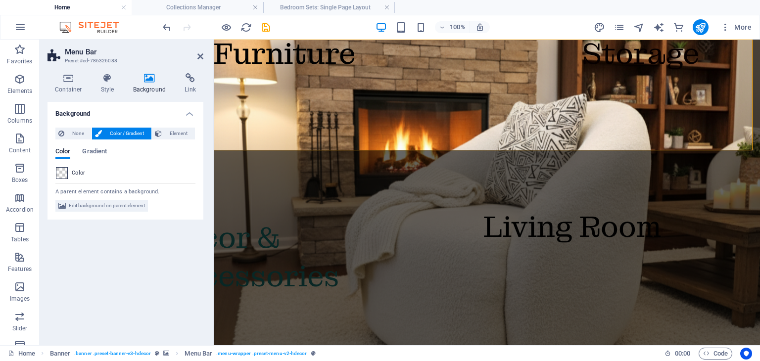
click at [63, 174] on span at bounding box center [61, 173] width 11 height 11
type input "rgba(0, 0, 0, 0)"
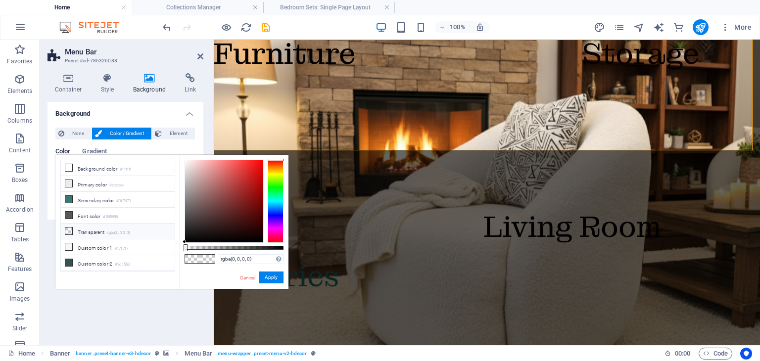
click at [79, 228] on li "Transparent rgba(0,0,0,.0)" at bounding box center [118, 232] width 114 height 16
click at [70, 228] on icon at bounding box center [68, 231] width 7 height 7
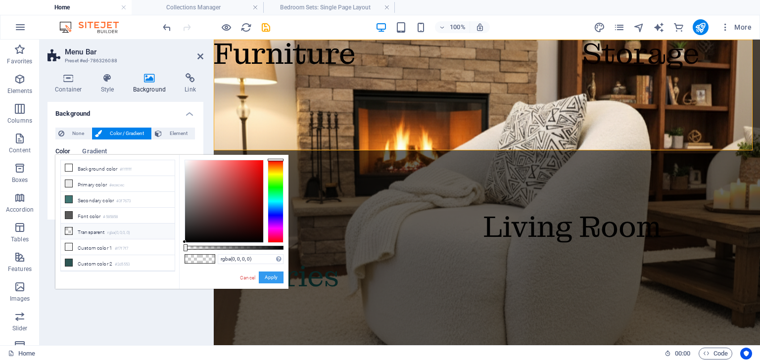
click at [274, 274] on button "Apply" at bounding box center [271, 278] width 25 height 12
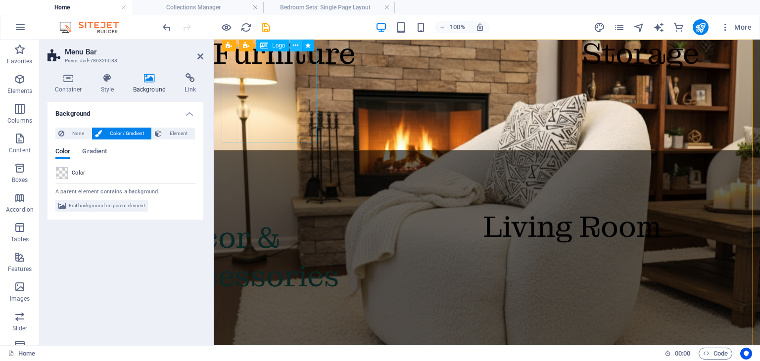
click at [295, 47] on icon at bounding box center [295, 46] width 5 height 10
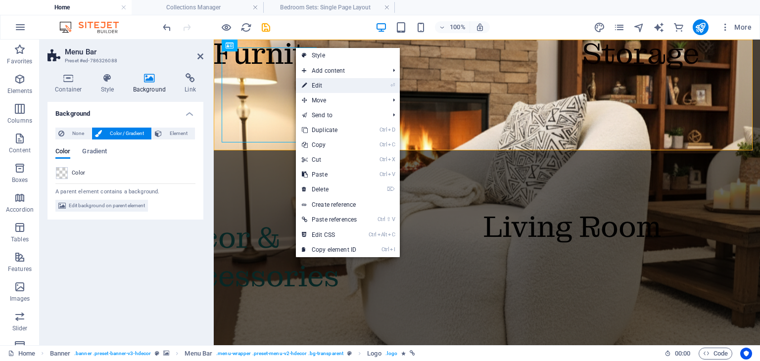
click at [319, 82] on link "⏎ Edit" at bounding box center [329, 85] width 67 height 15
select select "px"
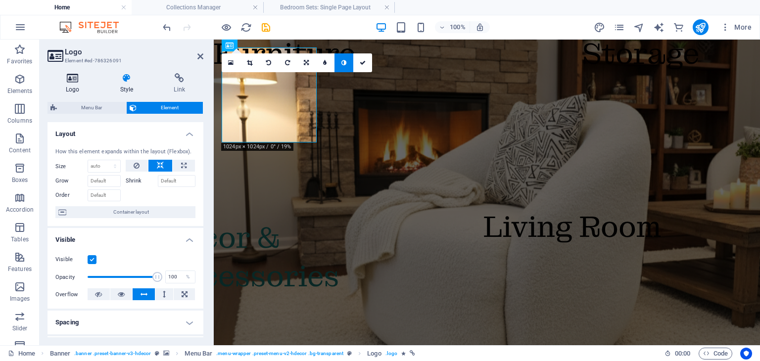
click at [71, 84] on h4 "Logo" at bounding box center [74, 83] width 54 height 21
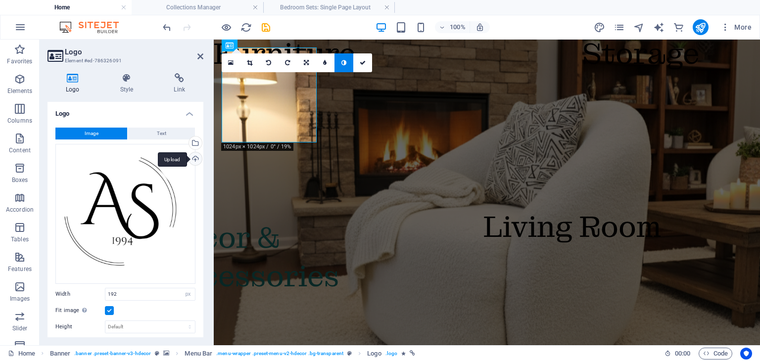
click at [193, 160] on div "Upload" at bounding box center [194, 159] width 15 height 15
click at [194, 155] on div "Upload" at bounding box center [194, 159] width 15 height 15
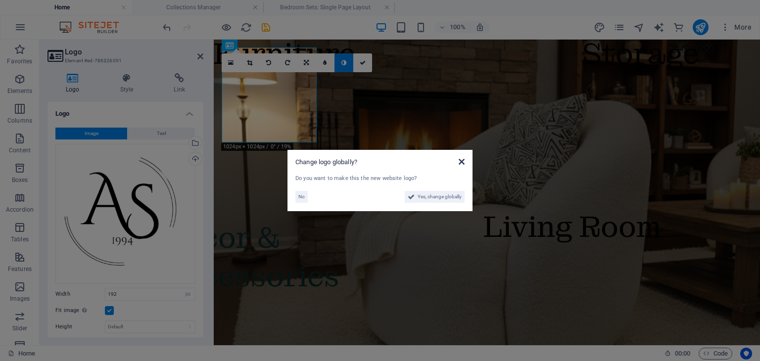
click at [463, 163] on icon at bounding box center [462, 162] width 6 height 8
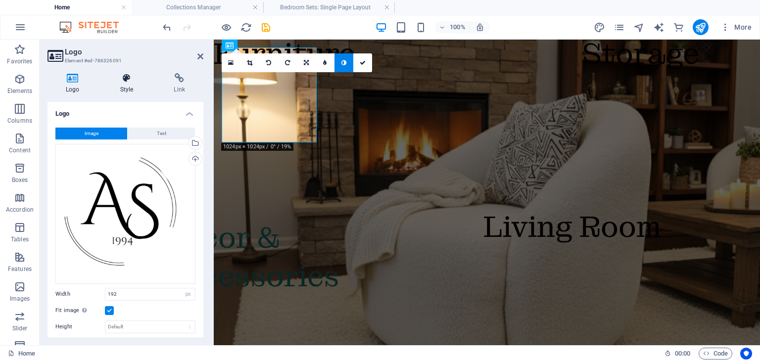
click at [126, 81] on icon at bounding box center [127, 78] width 50 height 10
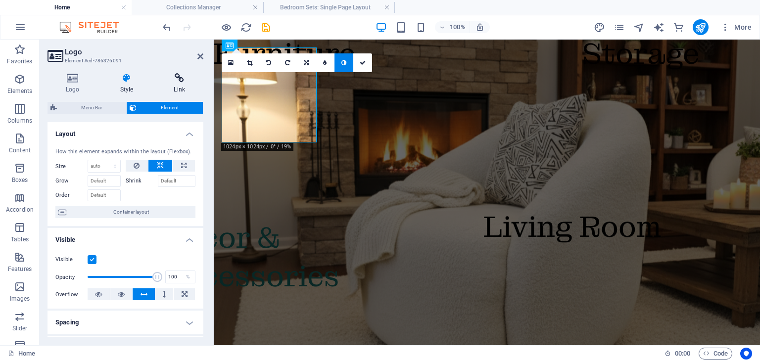
click at [170, 78] on icon at bounding box center [179, 78] width 48 height 10
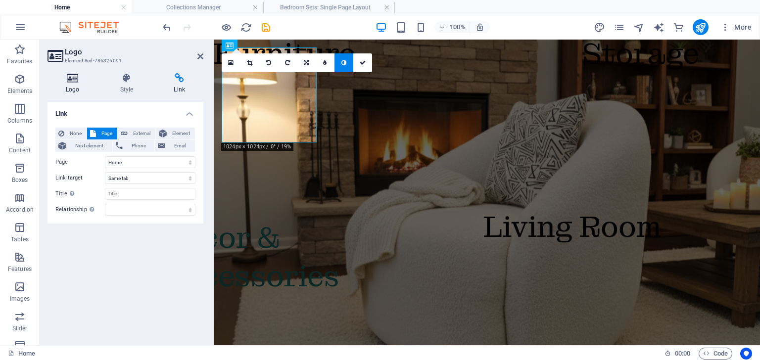
click at [68, 86] on h4 "Logo" at bounding box center [74, 83] width 54 height 21
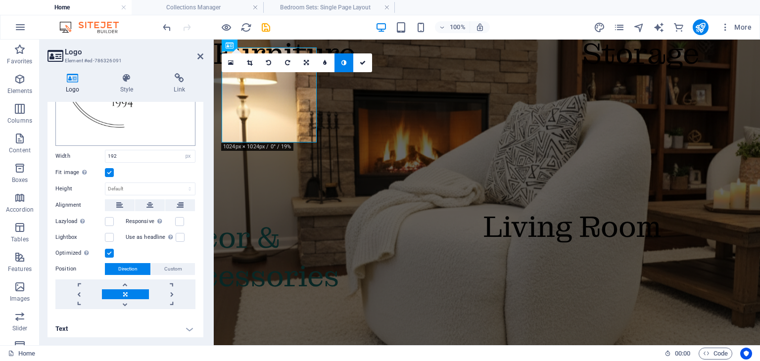
scroll to position [139, 0]
click at [234, 60] on icon at bounding box center [230, 62] width 5 height 7
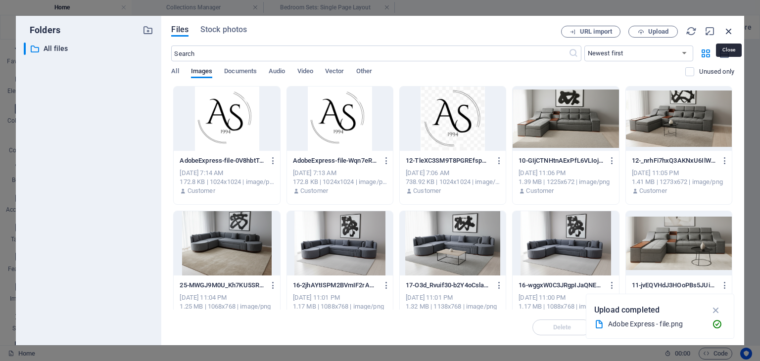
click at [726, 28] on icon "button" at bounding box center [728, 31] width 11 height 11
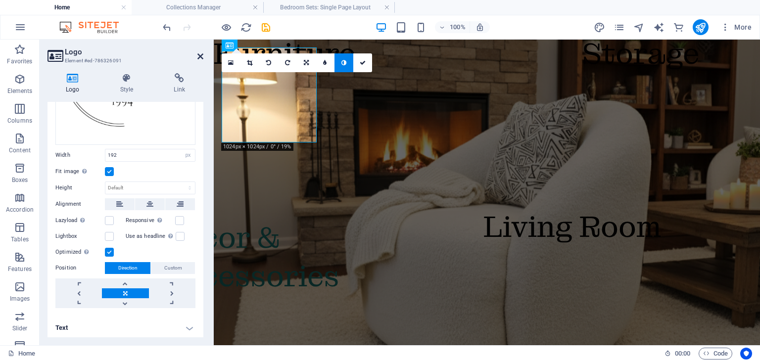
click at [201, 56] on icon at bounding box center [200, 56] width 6 height 8
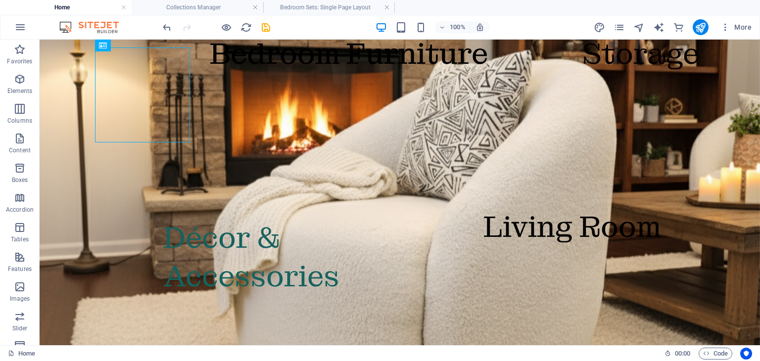
click at [522, 33] on div "100% More" at bounding box center [458, 27] width 595 height 16
click at [300, 27] on div "100% More" at bounding box center [458, 27] width 595 height 16
select select "px"
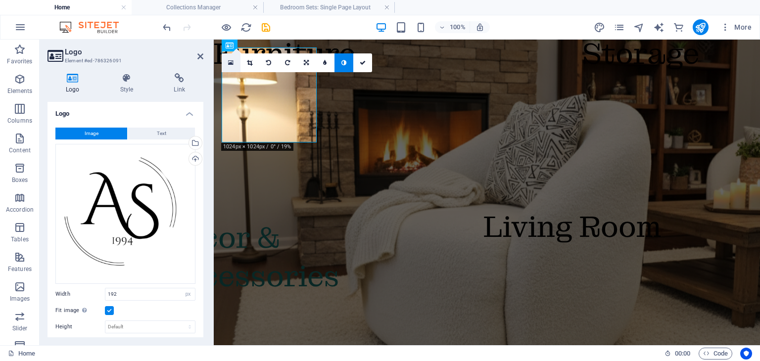
click at [231, 63] on icon at bounding box center [230, 62] width 5 height 7
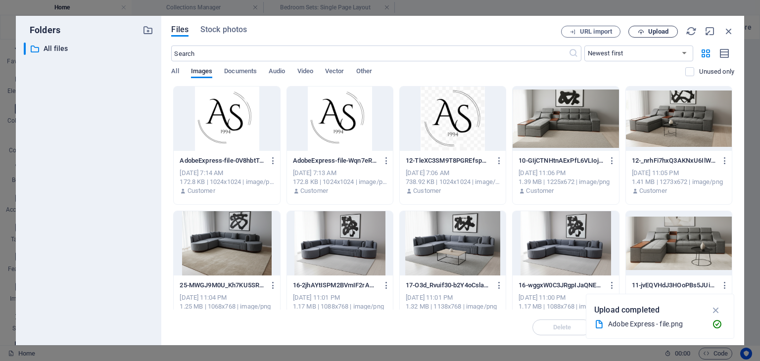
click at [652, 32] on span "Upload" at bounding box center [658, 32] width 20 height 6
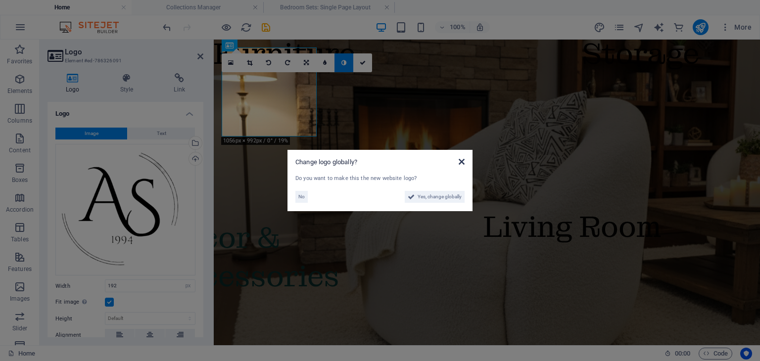
click at [461, 163] on icon at bounding box center [462, 162] width 6 height 8
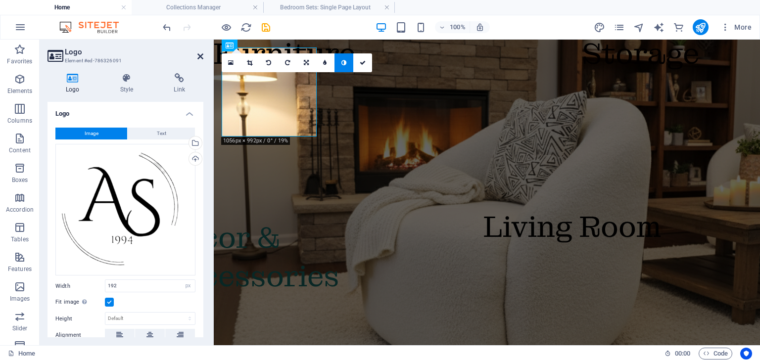
click at [199, 57] on icon at bounding box center [200, 56] width 6 height 8
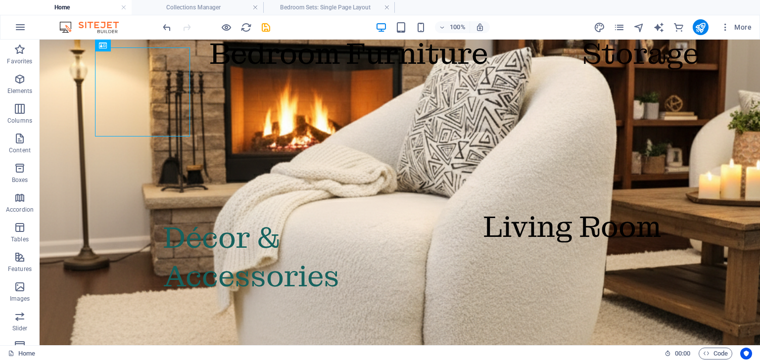
click at [521, 29] on div "100% More" at bounding box center [458, 27] width 595 height 16
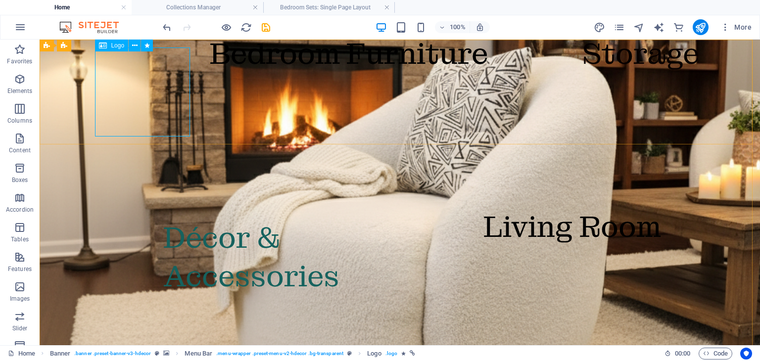
click at [118, 50] on div "Logo" at bounding box center [111, 46] width 33 height 12
click at [116, 44] on span "Logo" at bounding box center [117, 46] width 13 height 6
select select "px"
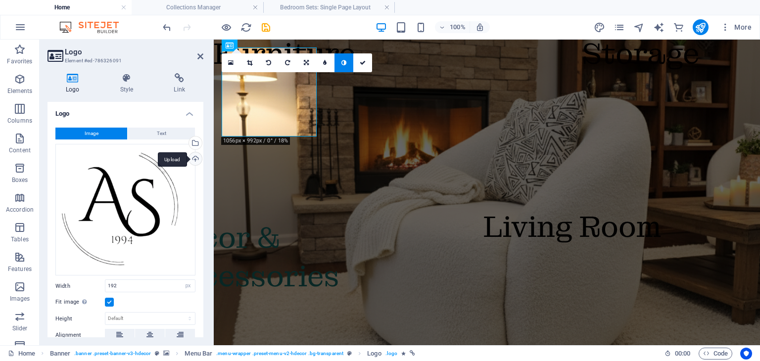
click at [190, 162] on div "Upload" at bounding box center [194, 159] width 15 height 15
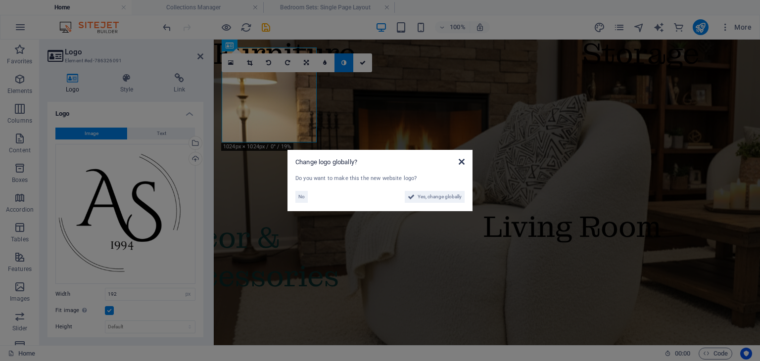
click at [459, 164] on icon at bounding box center [462, 162] width 6 height 8
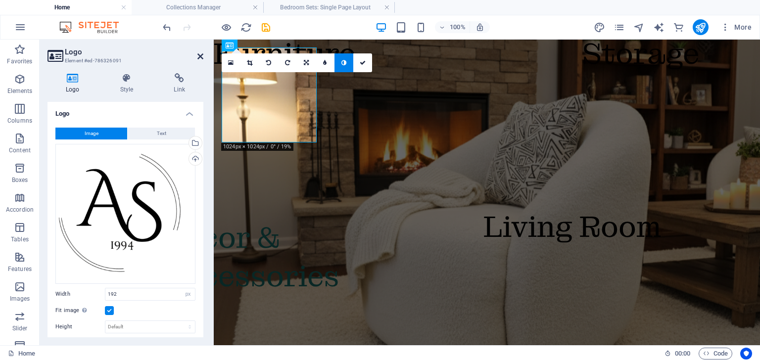
click at [198, 55] on icon at bounding box center [200, 56] width 6 height 8
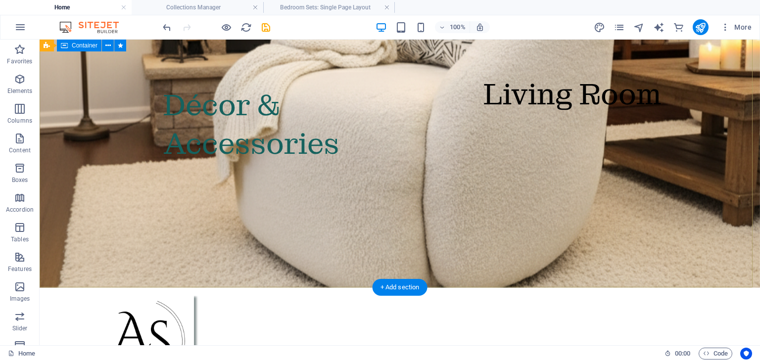
scroll to position [0, 0]
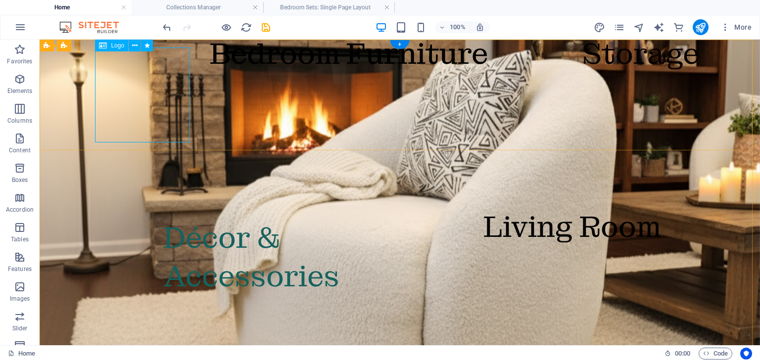
select select "px"
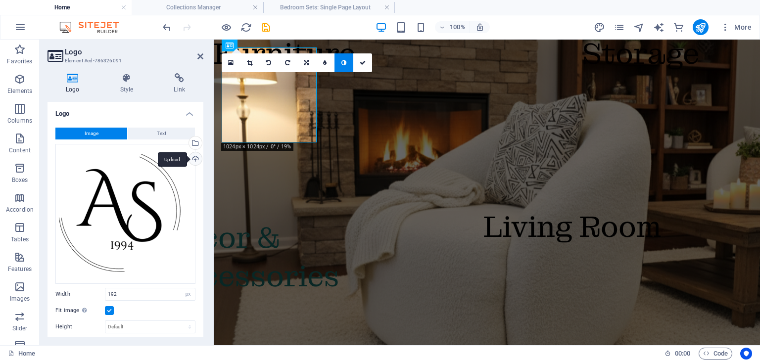
click at [195, 159] on div "Upload" at bounding box center [194, 159] width 15 height 15
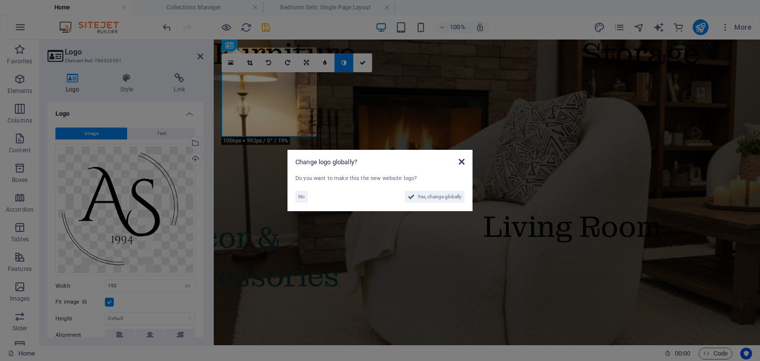
click at [461, 161] on icon at bounding box center [462, 162] width 6 height 8
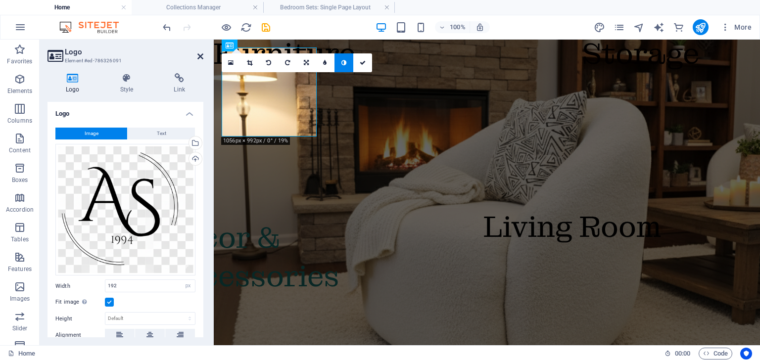
click at [200, 55] on icon at bounding box center [200, 56] width 6 height 8
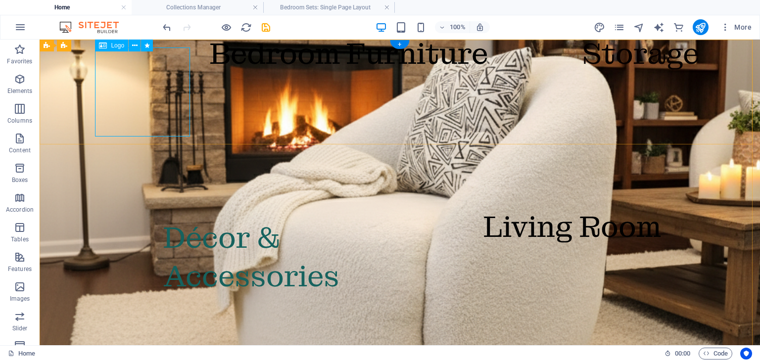
select select "px"
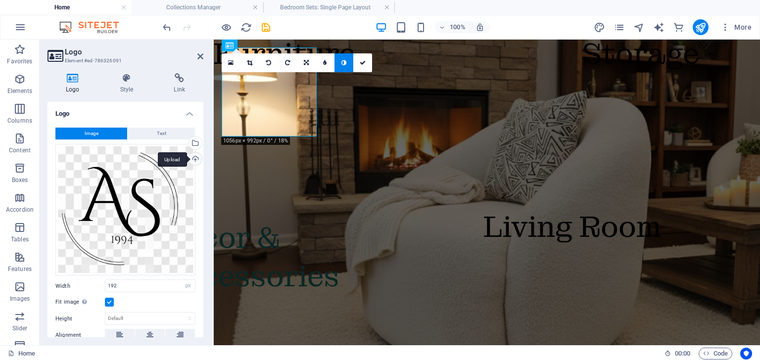
click at [192, 159] on div "Upload" at bounding box center [194, 159] width 15 height 15
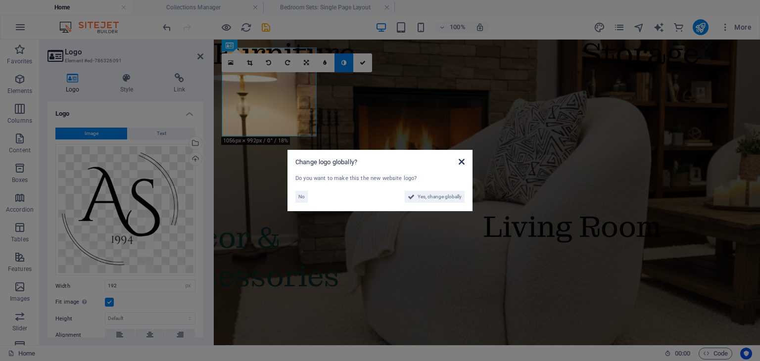
click at [463, 163] on icon at bounding box center [462, 162] width 6 height 8
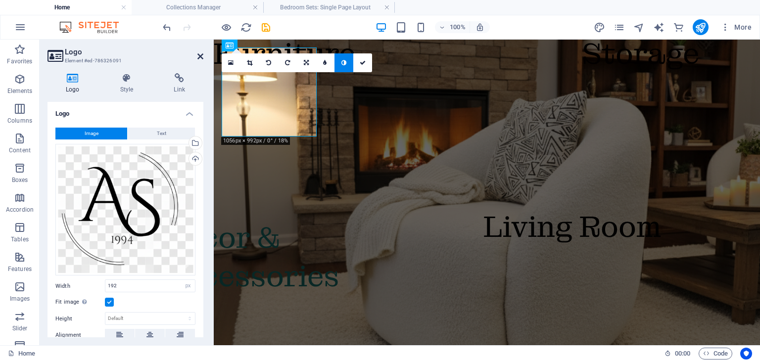
click at [200, 56] on icon at bounding box center [200, 56] width 6 height 8
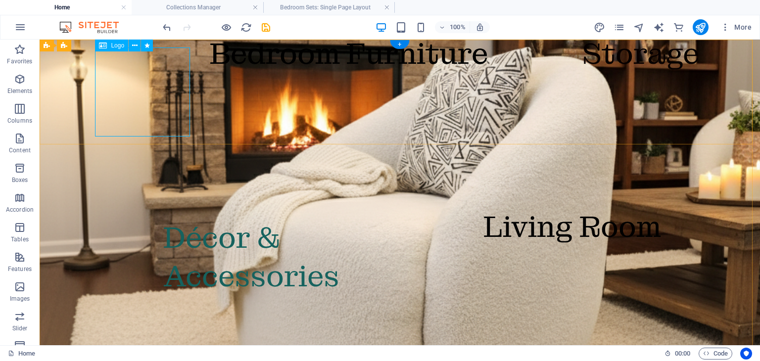
select select "px"
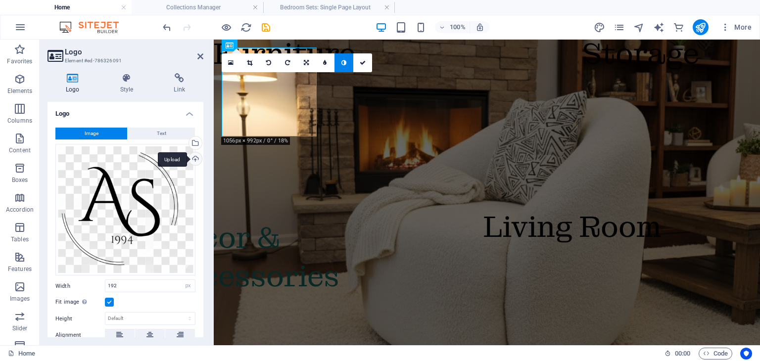
click at [192, 159] on div "Upload" at bounding box center [194, 159] width 15 height 15
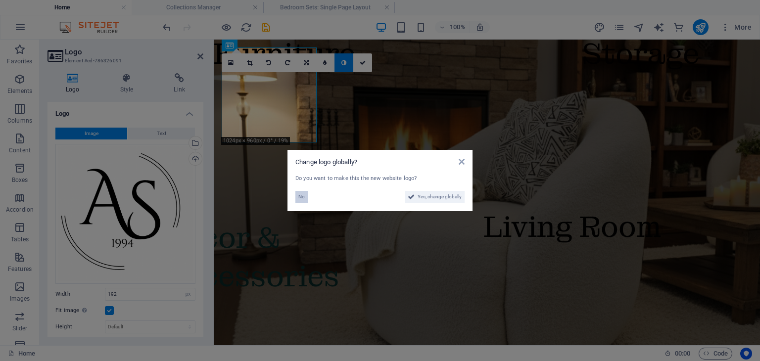
click at [299, 198] on span "No" at bounding box center [301, 197] width 6 height 12
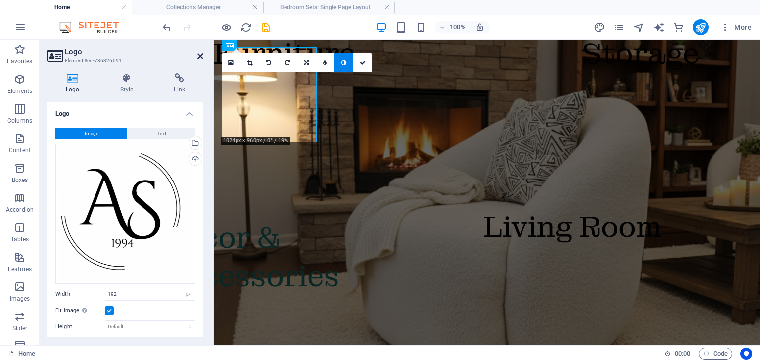
click at [199, 57] on icon at bounding box center [200, 56] width 6 height 8
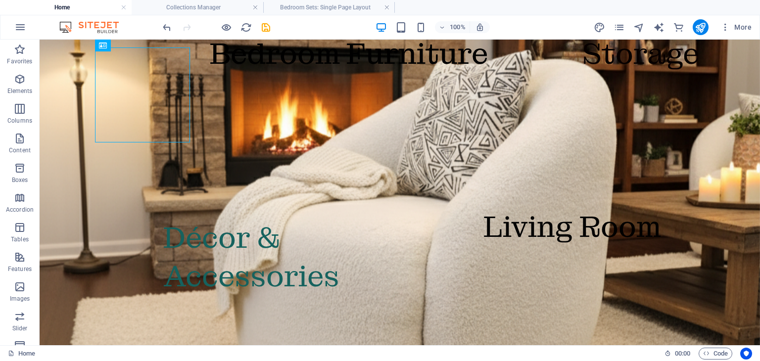
click at [554, 27] on div "100% More" at bounding box center [458, 27] width 595 height 16
click at [134, 47] on icon at bounding box center [134, 46] width 5 height 10
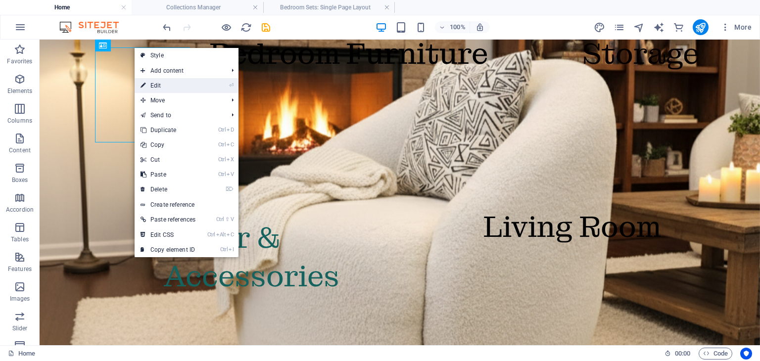
click at [180, 85] on link "⏎ Edit" at bounding box center [168, 85] width 67 height 15
select select "px"
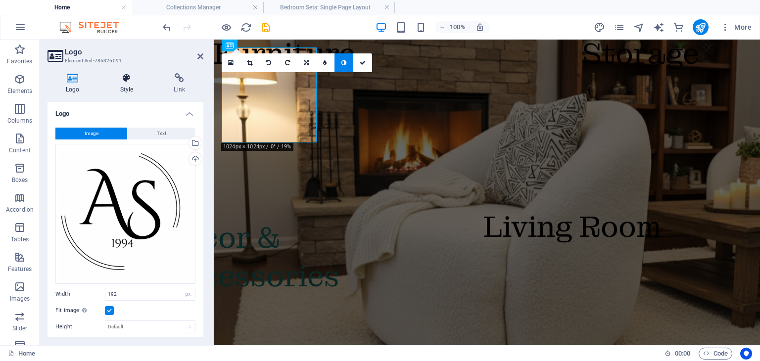
click at [123, 89] on h4 "Style" at bounding box center [129, 83] width 54 height 21
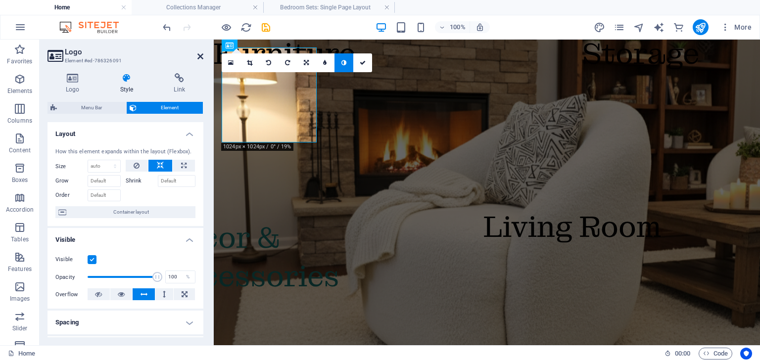
click at [202, 54] on icon at bounding box center [200, 56] width 6 height 8
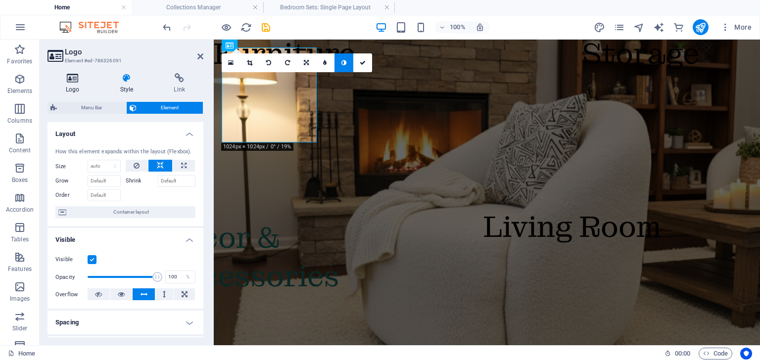
click at [77, 84] on h4 "Logo" at bounding box center [74, 83] width 54 height 21
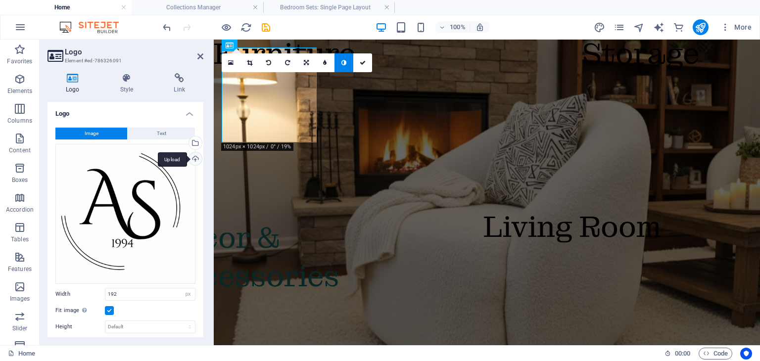
click at [193, 160] on div "Upload" at bounding box center [194, 159] width 15 height 15
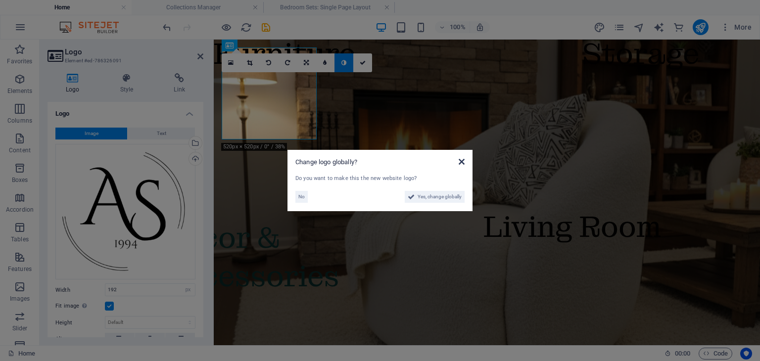
click at [462, 164] on icon at bounding box center [462, 162] width 6 height 8
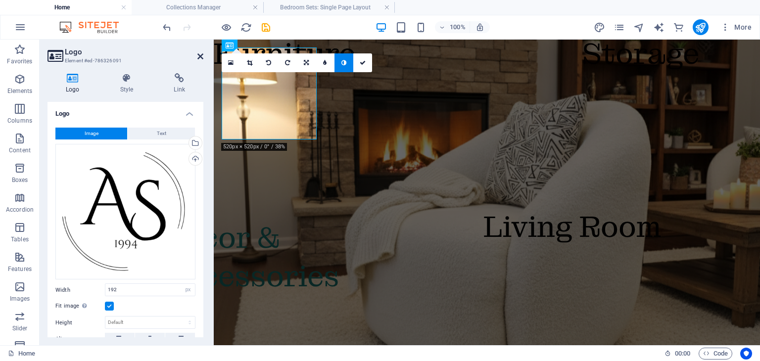
click at [199, 56] on icon at bounding box center [200, 56] width 6 height 8
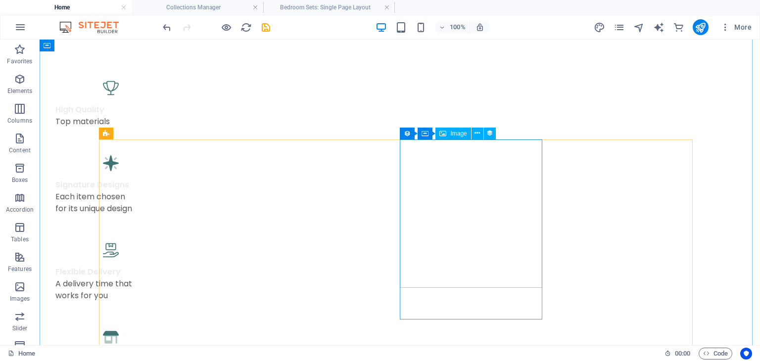
scroll to position [922, 0]
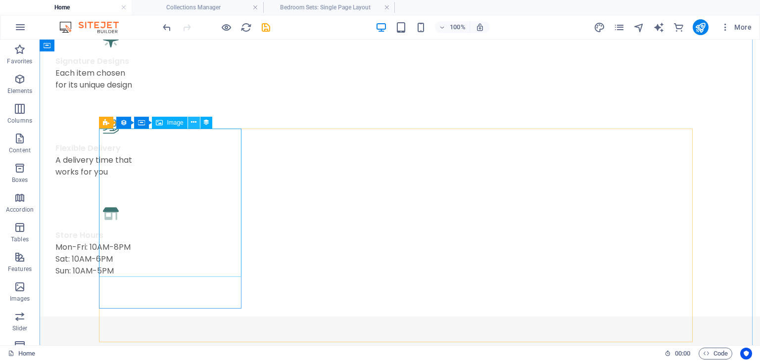
click at [193, 123] on icon at bounding box center [193, 122] width 5 height 10
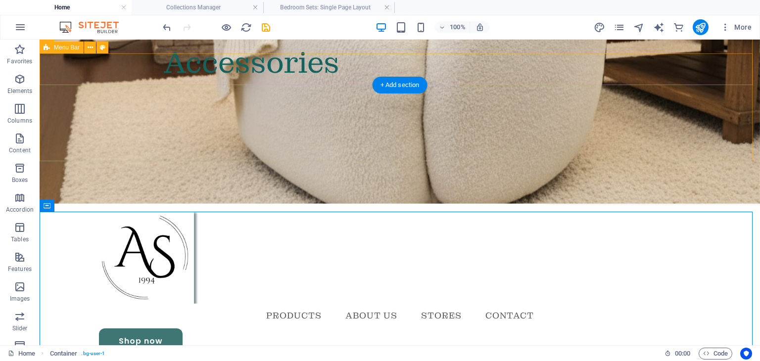
scroll to position [0, 0]
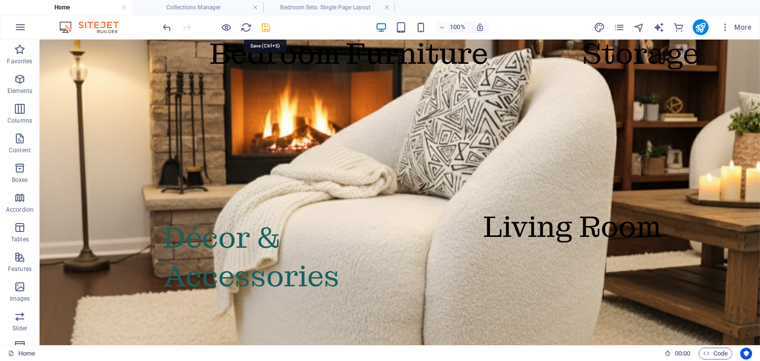
click at [269, 24] on icon "save" at bounding box center [265, 27] width 11 height 11
